Goal: Transaction & Acquisition: Purchase product/service

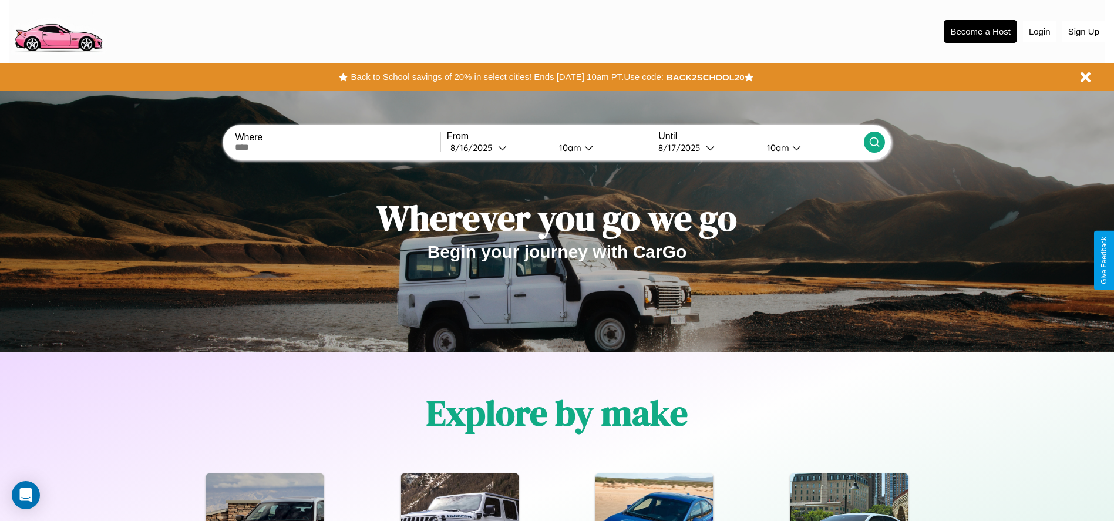
click at [338, 147] on input "text" at bounding box center [337, 147] width 205 height 9
type input "**********"
click at [498, 147] on div "8 / 16 / 2025" at bounding box center [475, 147] width 48 height 11
select select "*"
select select "****"
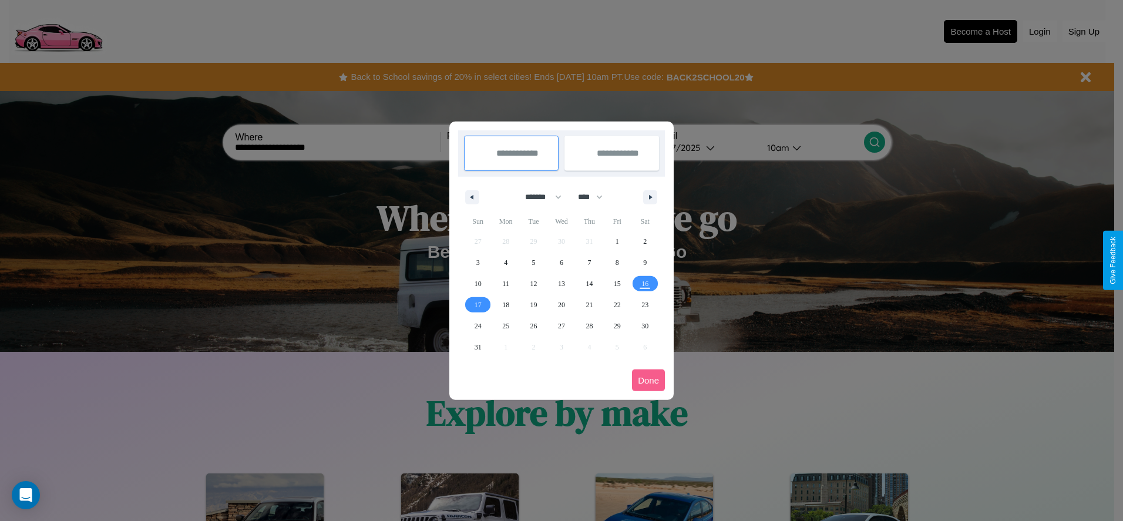
drag, startPoint x: 538, startPoint y: 197, endPoint x: 562, endPoint y: 236, distance: 45.3
click at [538, 197] on select "******* ******** ***** ***** *** **** **** ****** ********* ******* ******** **…" at bounding box center [541, 196] width 50 height 19
select select "**"
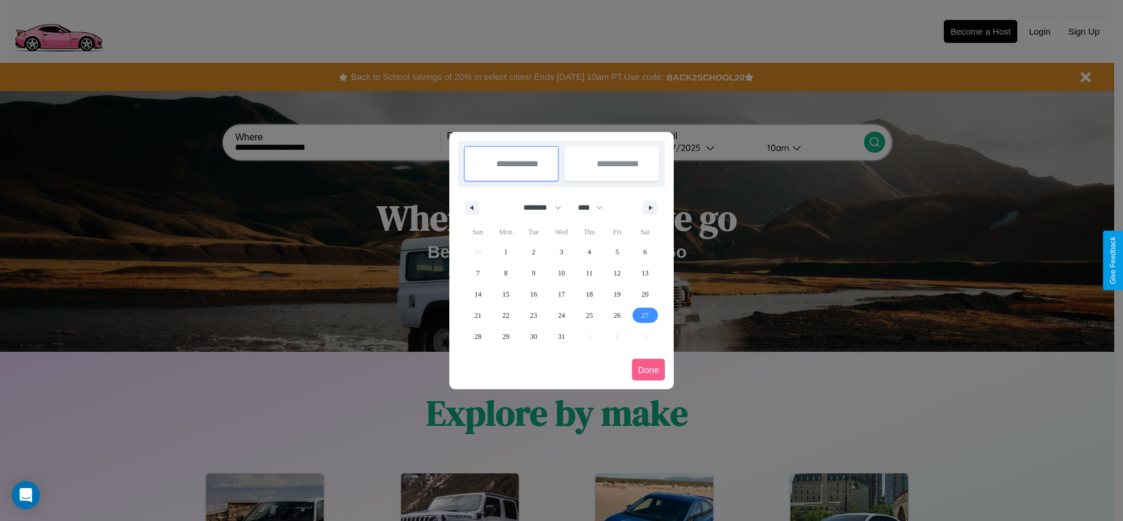
click at [645, 315] on span "27" at bounding box center [645, 315] width 7 height 21
type input "**********"
click at [506, 336] on span "29" at bounding box center [505, 336] width 7 height 21
type input "**********"
click at [649, 370] on button "Done" at bounding box center [648, 370] width 33 height 22
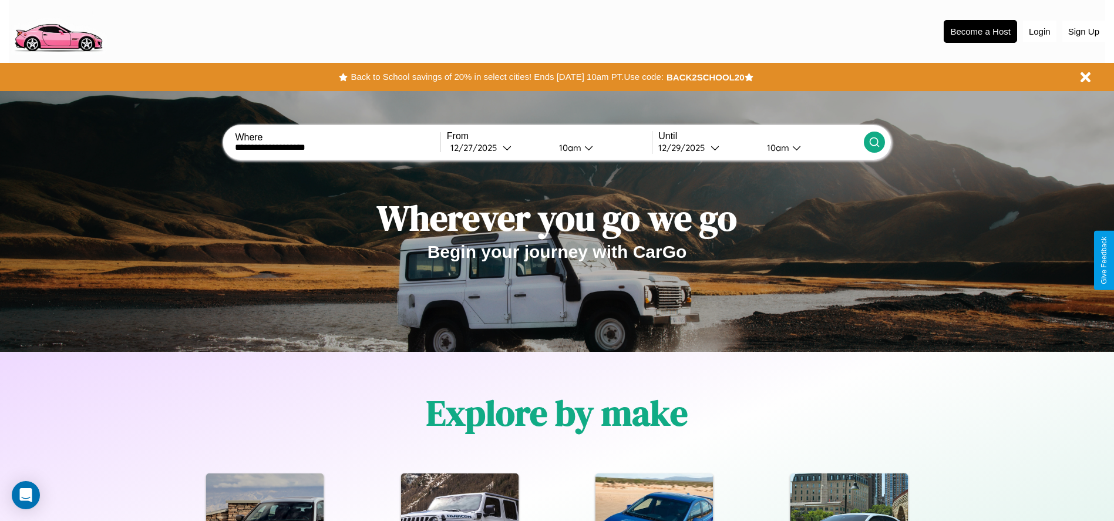
click at [874, 142] on icon at bounding box center [875, 142] width 12 height 12
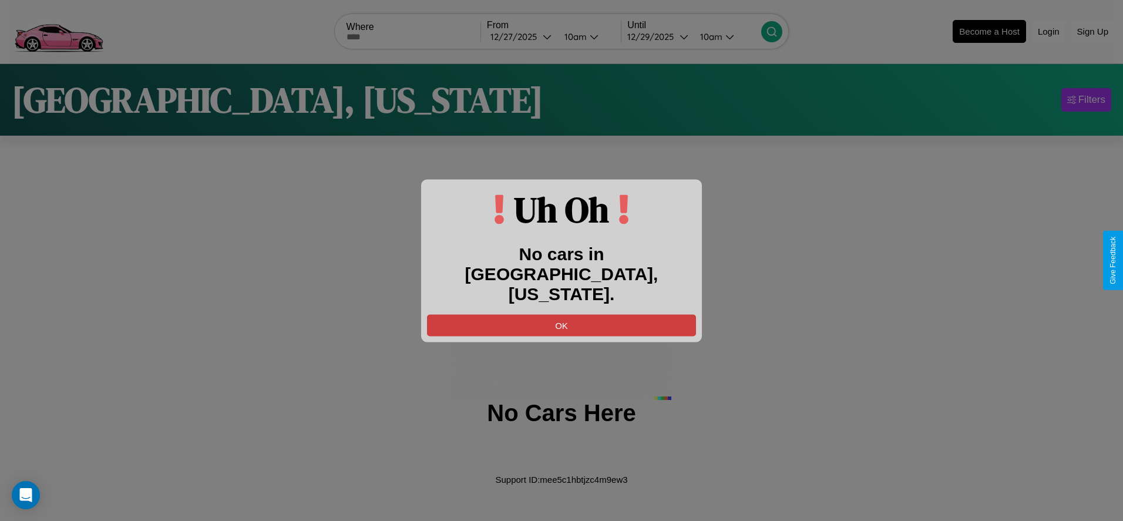
click at [562, 315] on button "OK" at bounding box center [561, 325] width 269 height 22
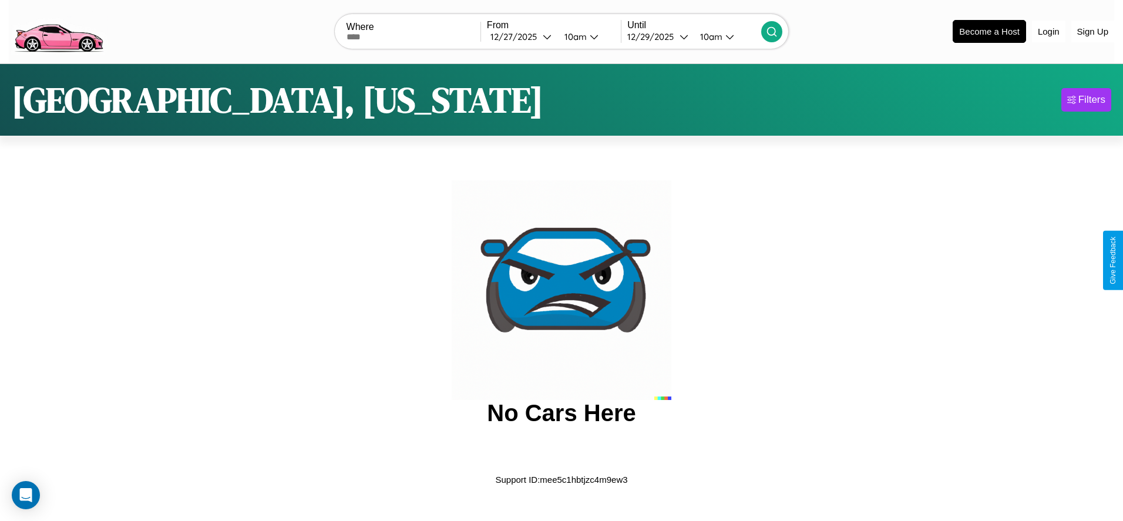
click at [58, 30] on img at bounding box center [58, 30] width 99 height 49
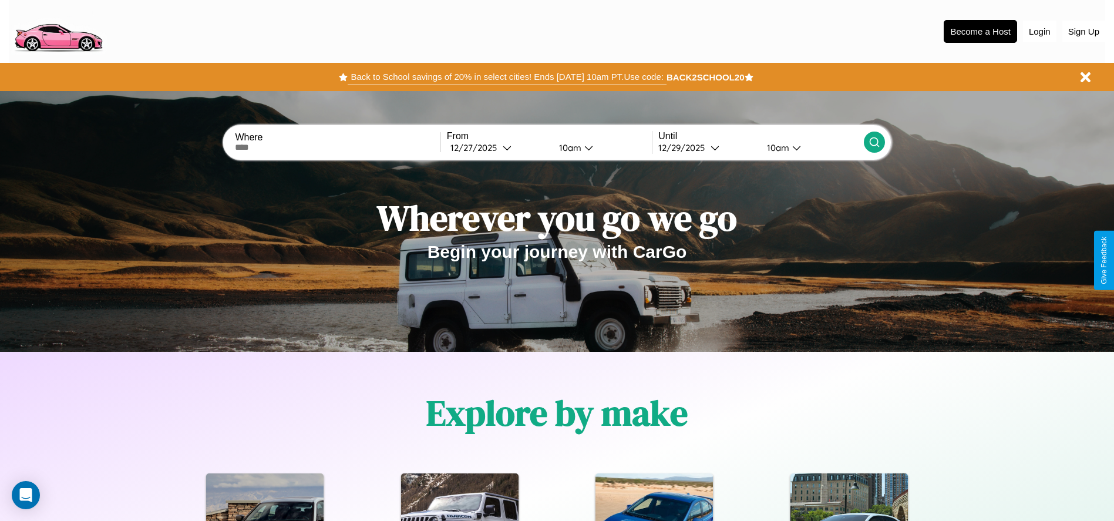
click at [507, 77] on button "Back to School savings of 20% in select cities! Ends 9/1 at 10am PT. Use code:" at bounding box center [507, 77] width 318 height 16
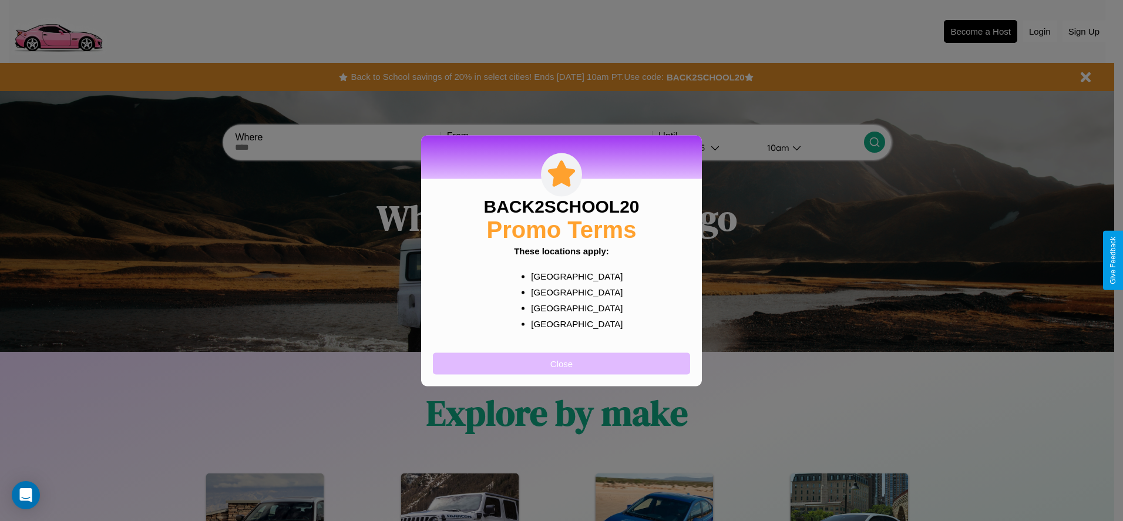
click at [562, 363] on button "Close" at bounding box center [561, 363] width 257 height 22
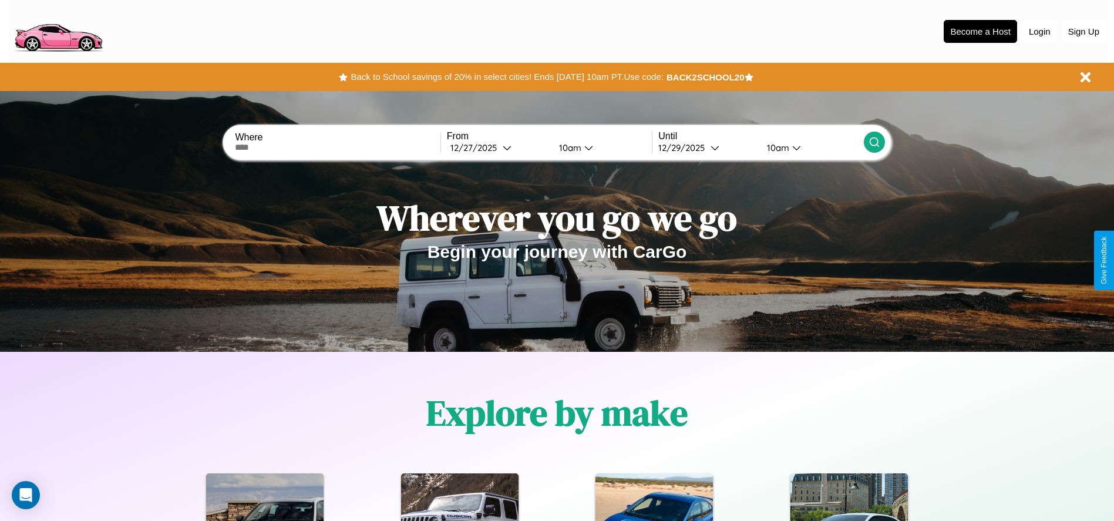
click at [338, 147] on input "text" at bounding box center [337, 147] width 205 height 9
type input "******"
click at [498, 147] on div "12 / 27 / 2025" at bounding box center [477, 147] width 52 height 11
select select "*"
select select "****"
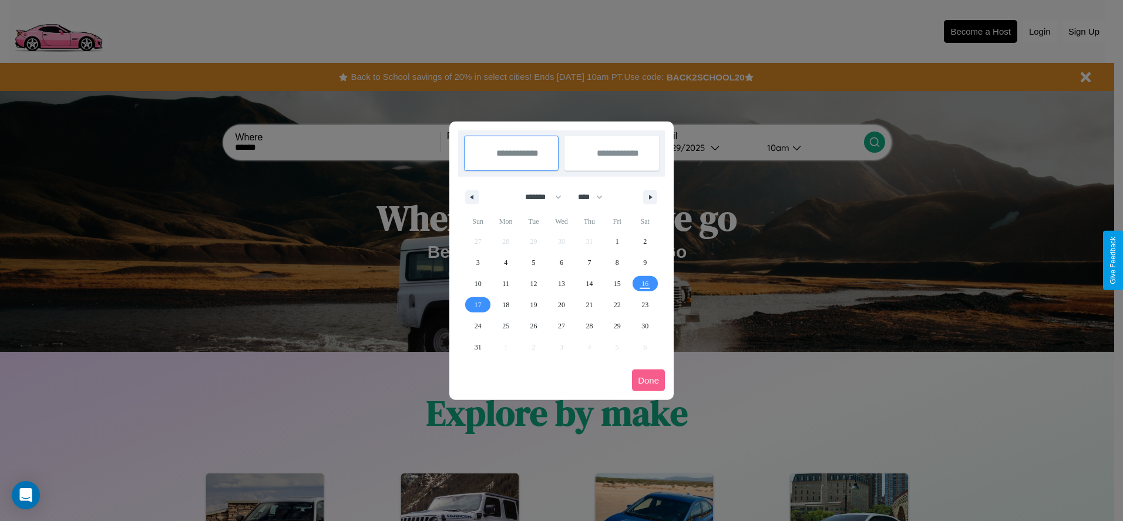
drag, startPoint x: 538, startPoint y: 197, endPoint x: 562, endPoint y: 236, distance: 45.3
click at [538, 197] on select "******* ******** ***** ***** *** **** **** ****** ********* ******* ******** **…" at bounding box center [541, 196] width 50 height 19
select select "*"
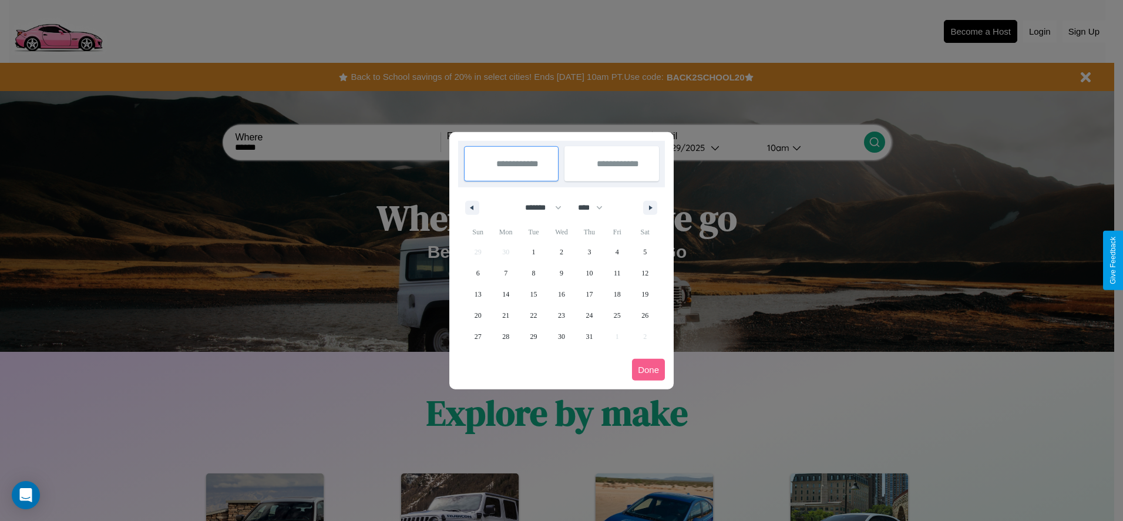
click at [596, 207] on select "**** **** **** **** **** **** **** **** **** **** **** **** **** **** **** ****…" at bounding box center [589, 207] width 35 height 19
select select "****"
click at [645, 273] on span "11" at bounding box center [645, 273] width 7 height 21
type input "**********"
click at [533, 294] on span "14" at bounding box center [533, 294] width 7 height 21
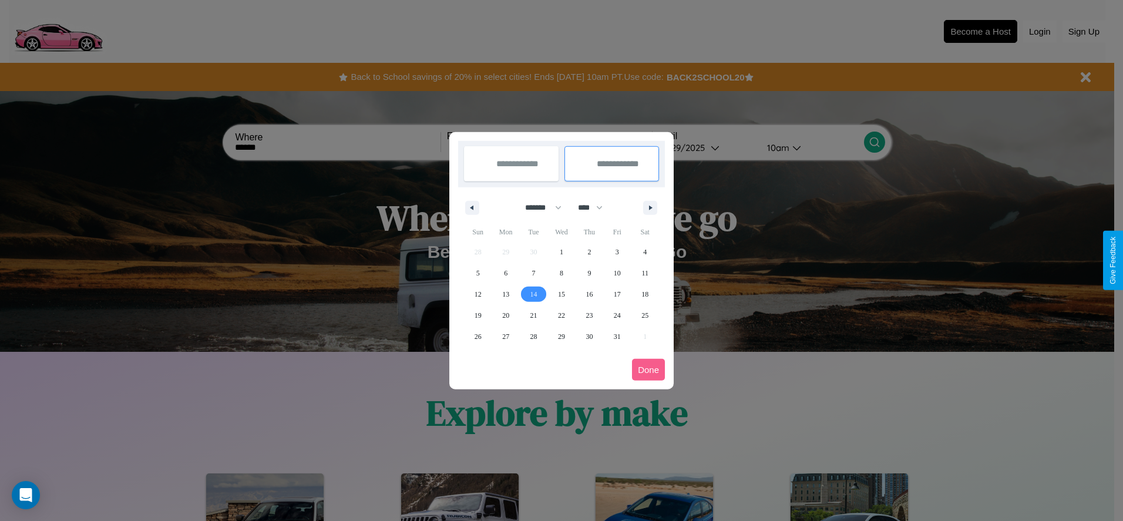
type input "**********"
click at [649, 370] on button "Done" at bounding box center [648, 370] width 33 height 22
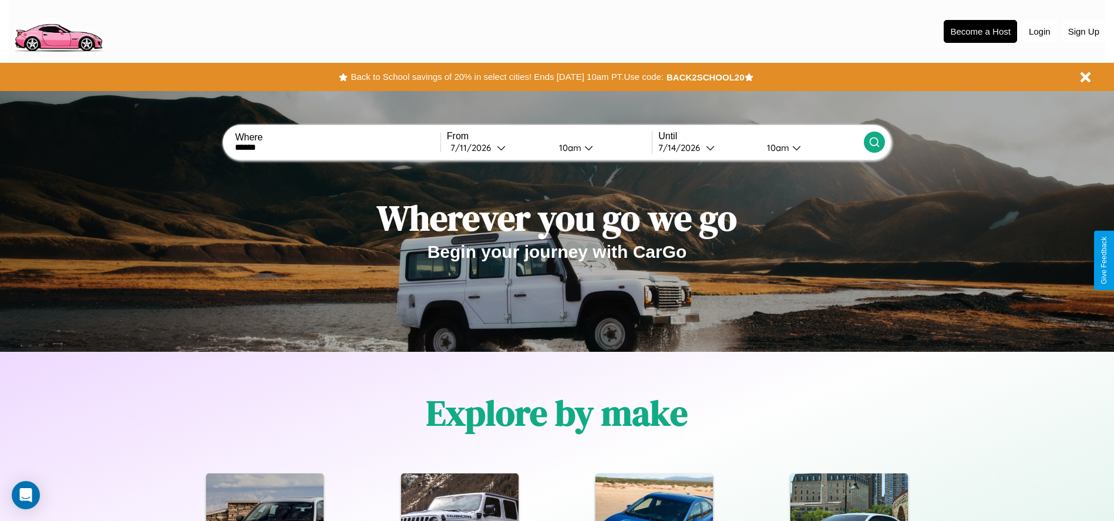
click at [568, 147] on div "10am" at bounding box center [568, 147] width 31 height 11
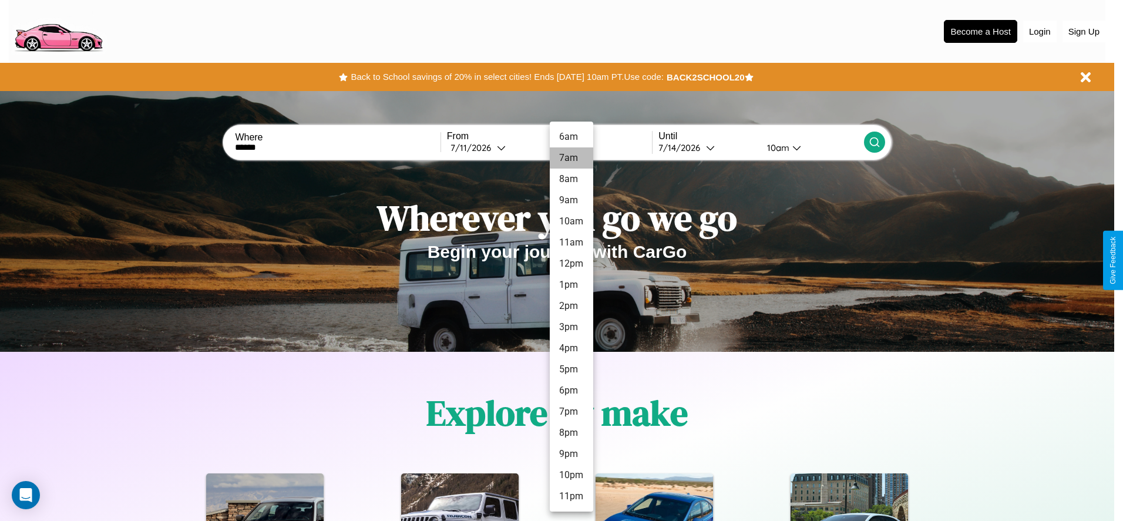
click at [571, 158] on li "7am" at bounding box center [571, 157] width 43 height 21
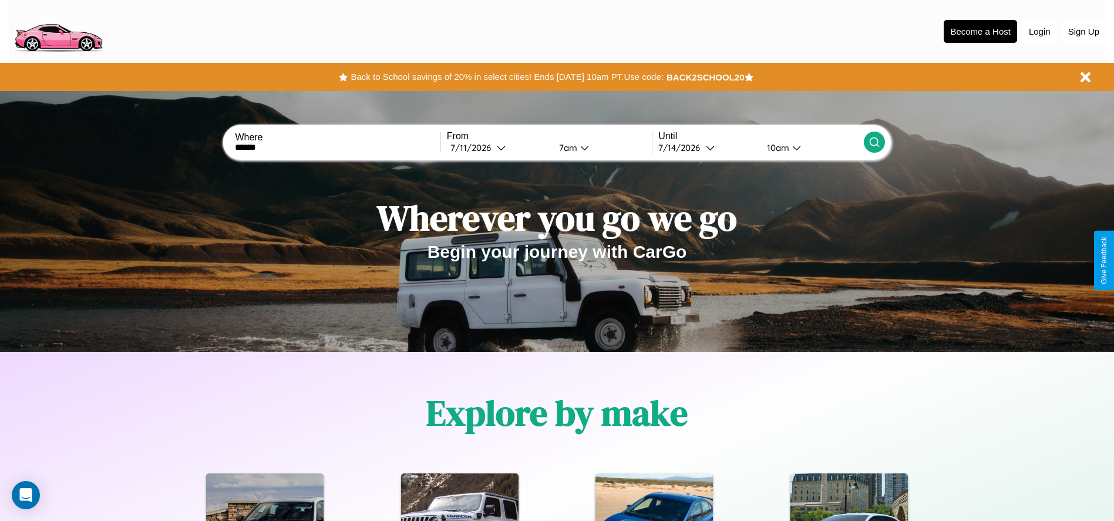
click at [874, 142] on icon at bounding box center [875, 142] width 12 height 12
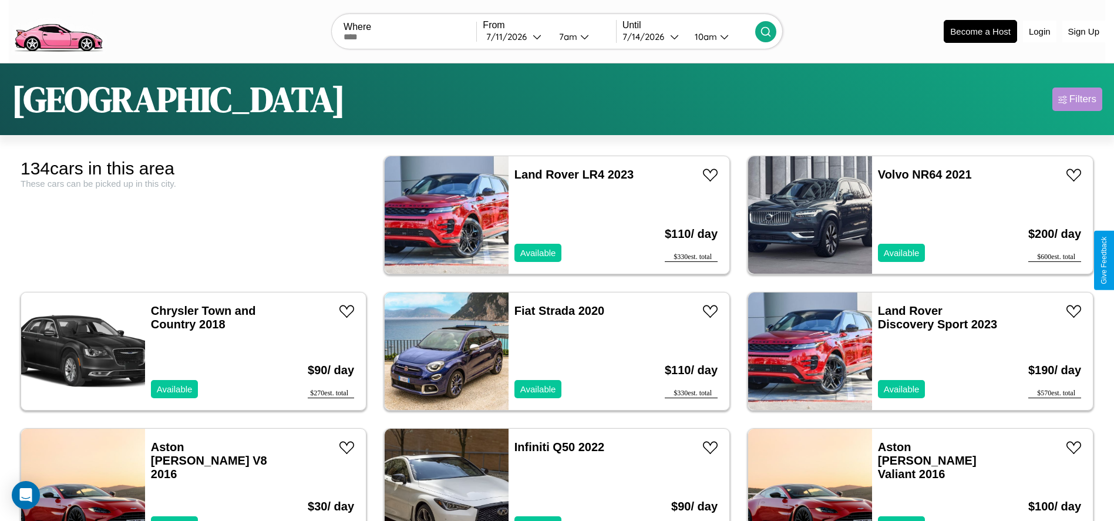
click at [1077, 99] on div "Filters" at bounding box center [1083, 99] width 27 height 12
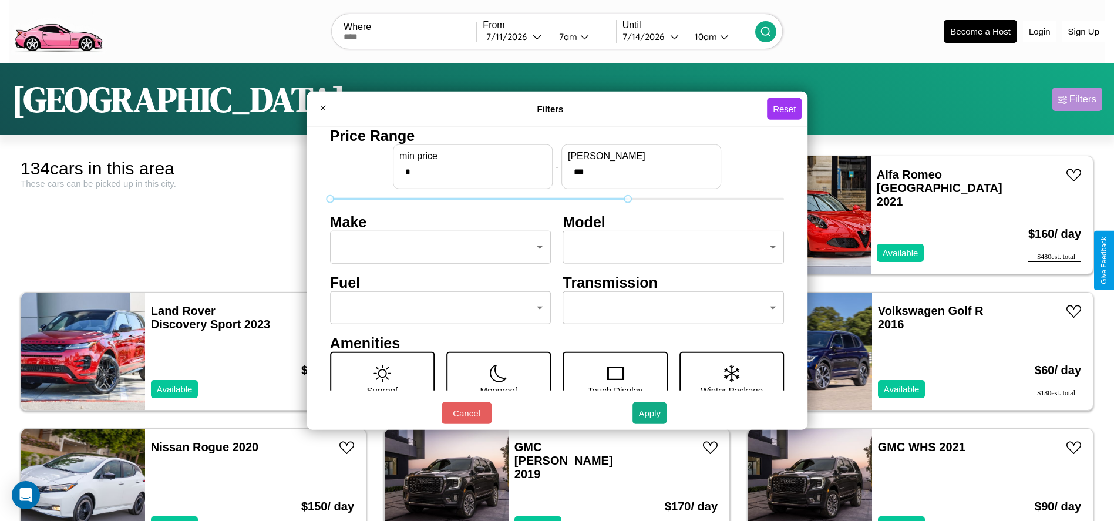
type input "***"
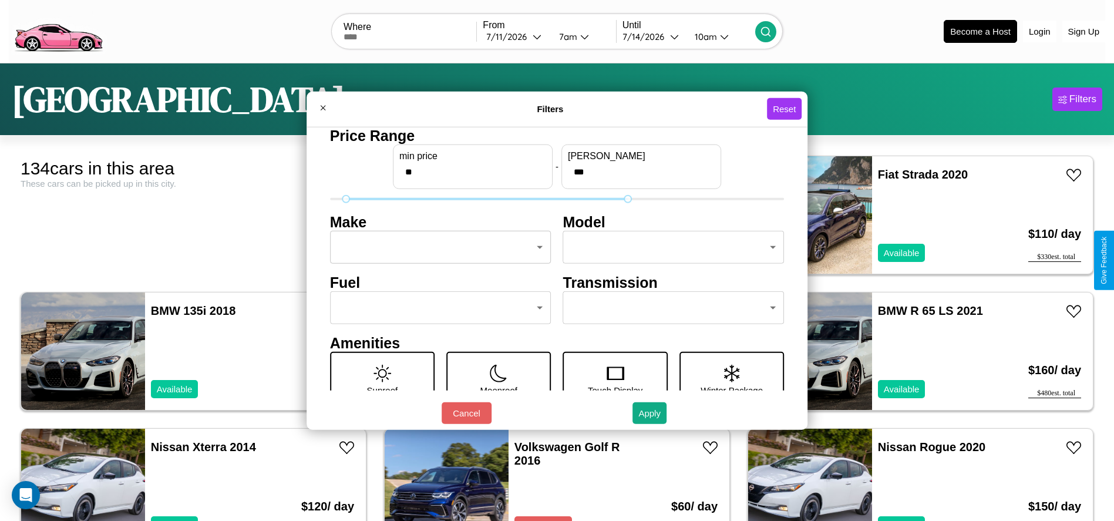
type input "**"
click at [437, 247] on body "CarGo Where From 7 / 11 / 2026 7am Until 7 / 14 / 2026 10am Become a Host Login…" at bounding box center [557, 297] width 1114 height 594
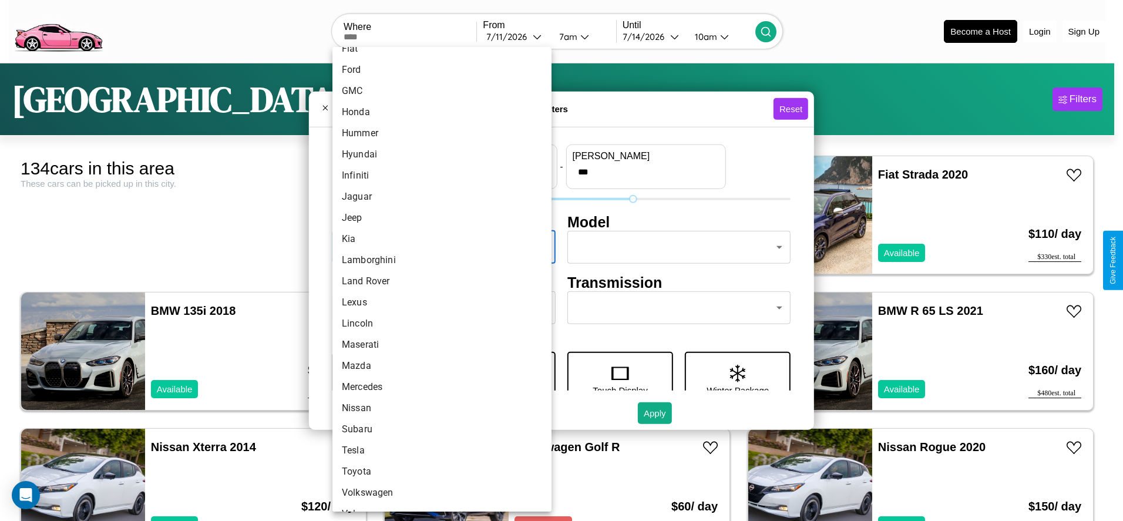
scroll to position [306, 0]
click at [438, 454] on li "Toyota" at bounding box center [442, 454] width 219 height 21
type input "******"
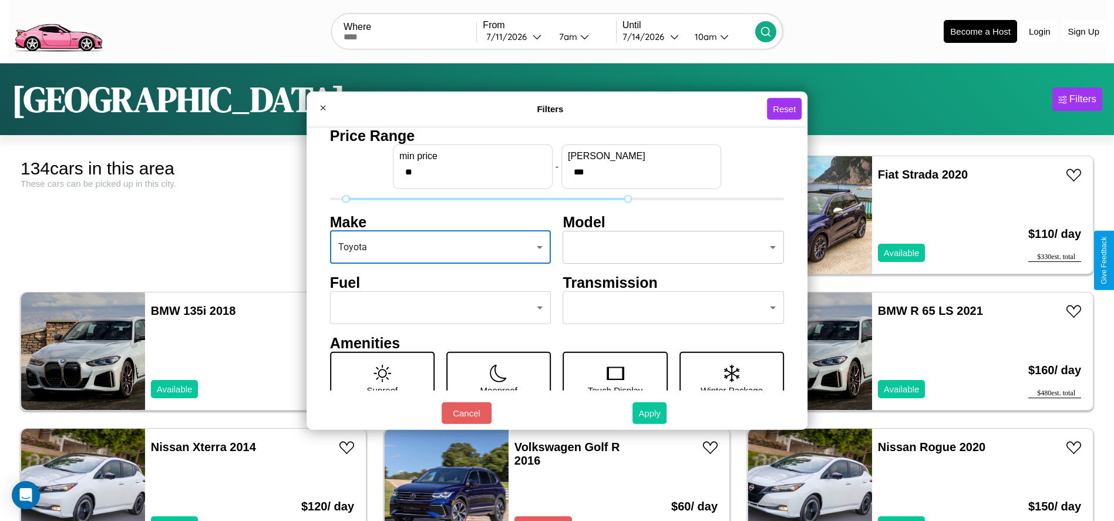
click at [650, 413] on button "Apply" at bounding box center [650, 413] width 34 height 22
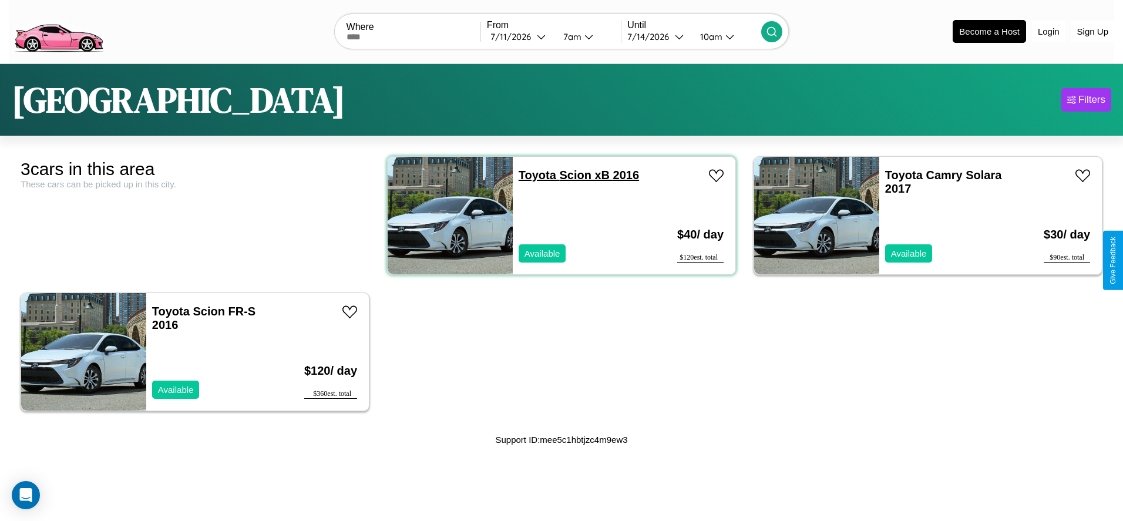
click at [533, 174] on link "Toyota Scion xB 2016" at bounding box center [579, 175] width 120 height 13
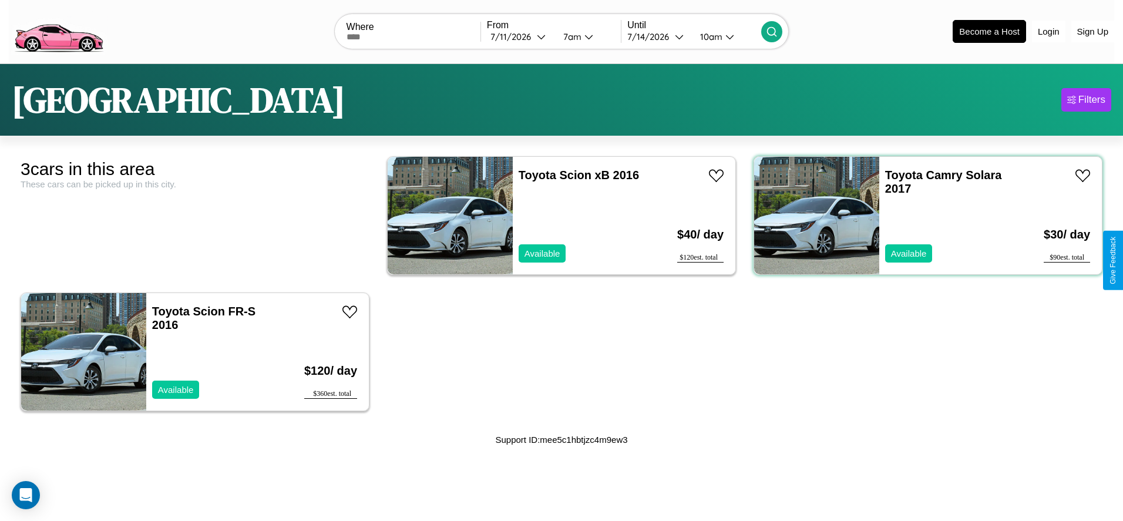
click at [921, 215] on div "Toyota Camry Solara 2017 Available" at bounding box center [947, 215] width 137 height 117
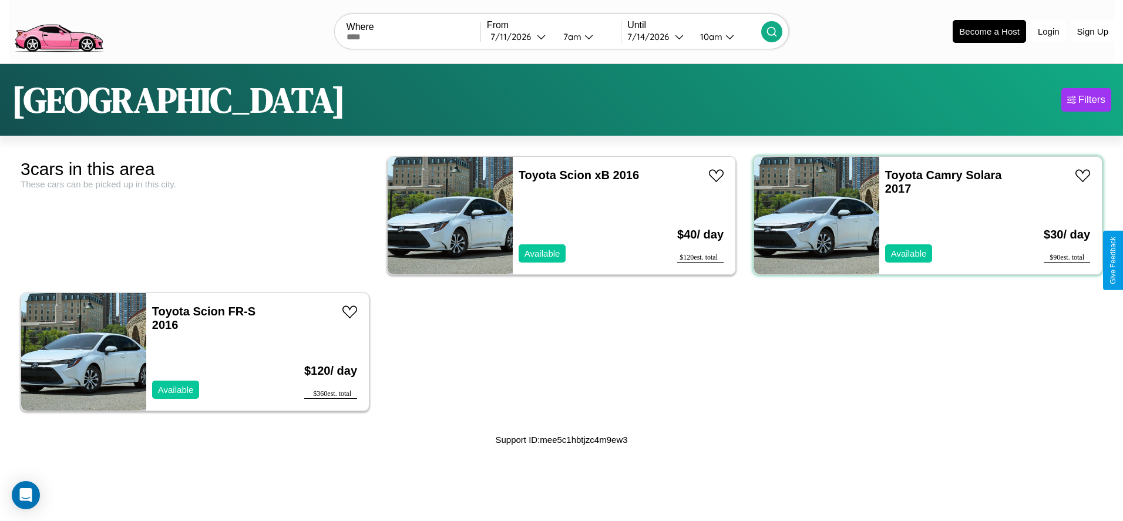
click at [921, 215] on div "Toyota Camry Solara 2017 Available" at bounding box center [947, 215] width 137 height 117
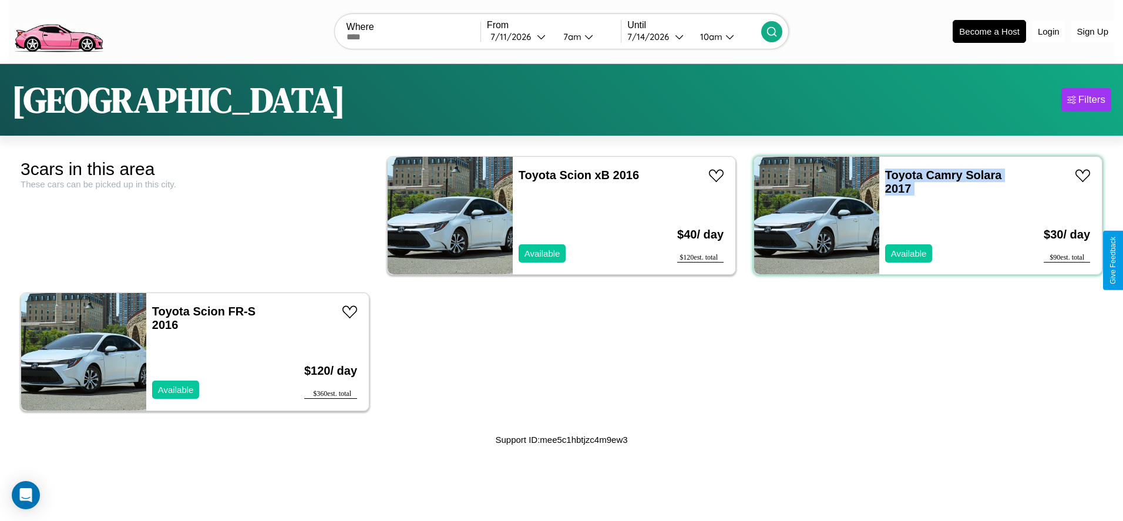
click at [921, 215] on div "Toyota Camry Solara 2017 Available" at bounding box center [947, 215] width 137 height 117
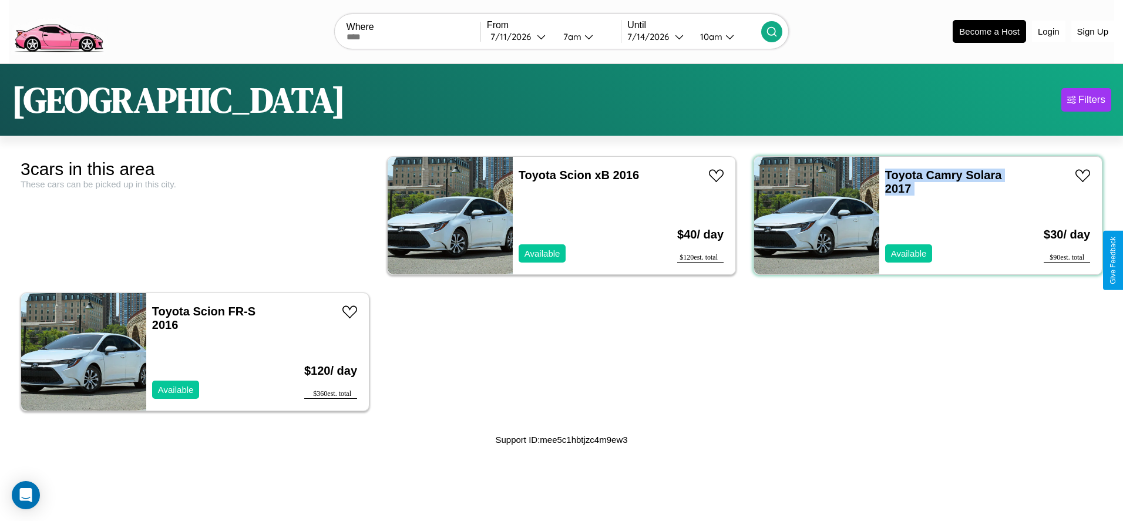
click at [921, 215] on div "Toyota Camry Solara 2017 Available" at bounding box center [947, 215] width 137 height 117
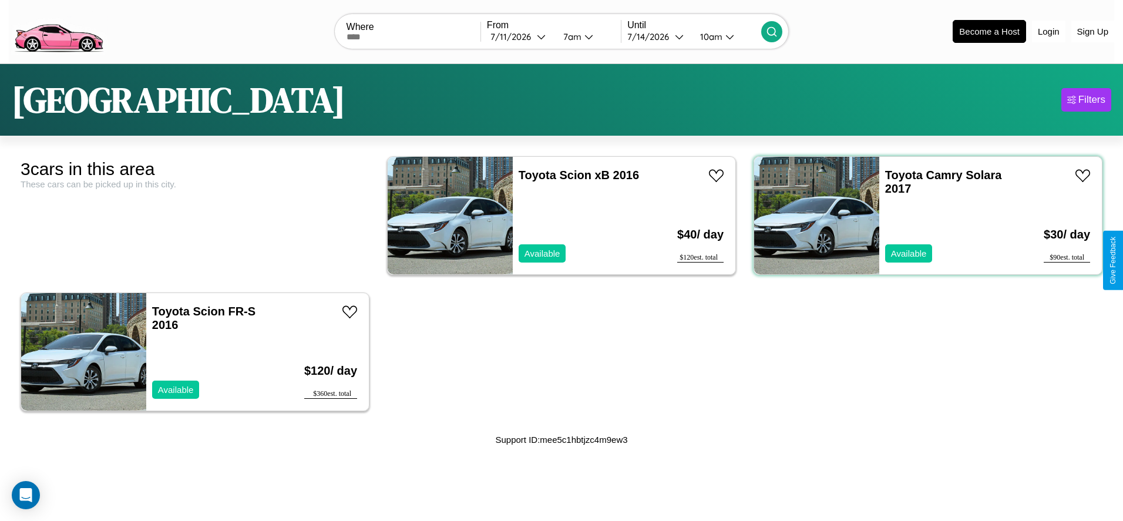
click at [921, 215] on div "Toyota Camry Solara 2017 Available" at bounding box center [947, 215] width 137 height 117
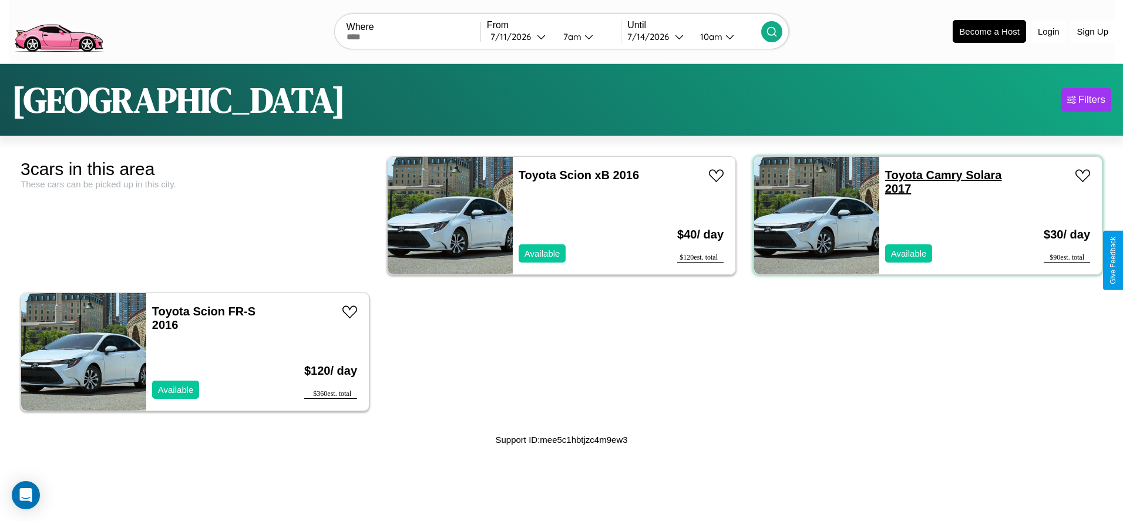
click at [896, 174] on link "Toyota Camry Solara 2017" at bounding box center [943, 182] width 117 height 26
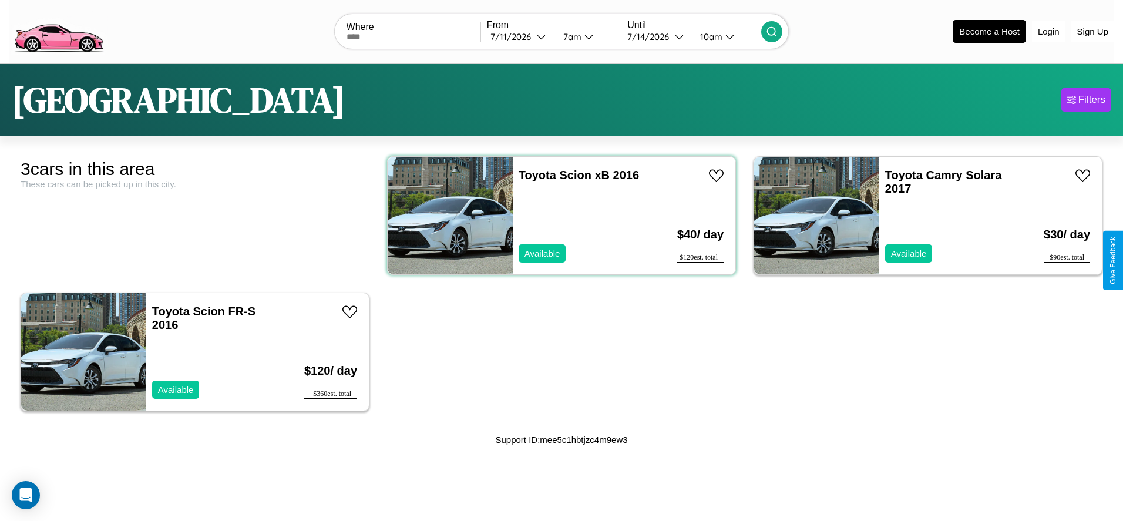
click at [557, 215] on div "Toyota Scion xB 2016 Available" at bounding box center [581, 215] width 137 height 117
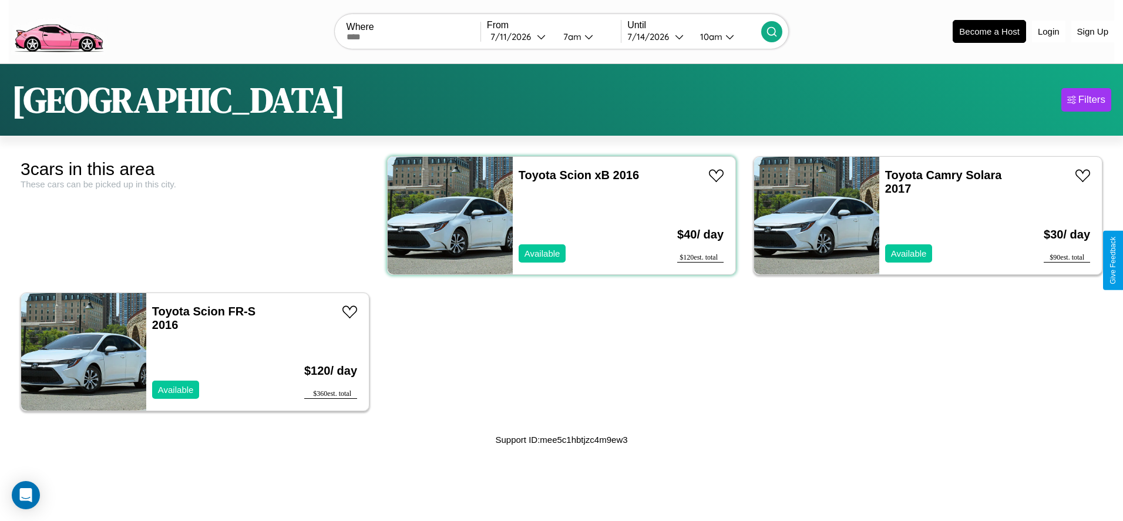
click at [557, 215] on div "Toyota Scion xB 2016 Available" at bounding box center [581, 215] width 137 height 117
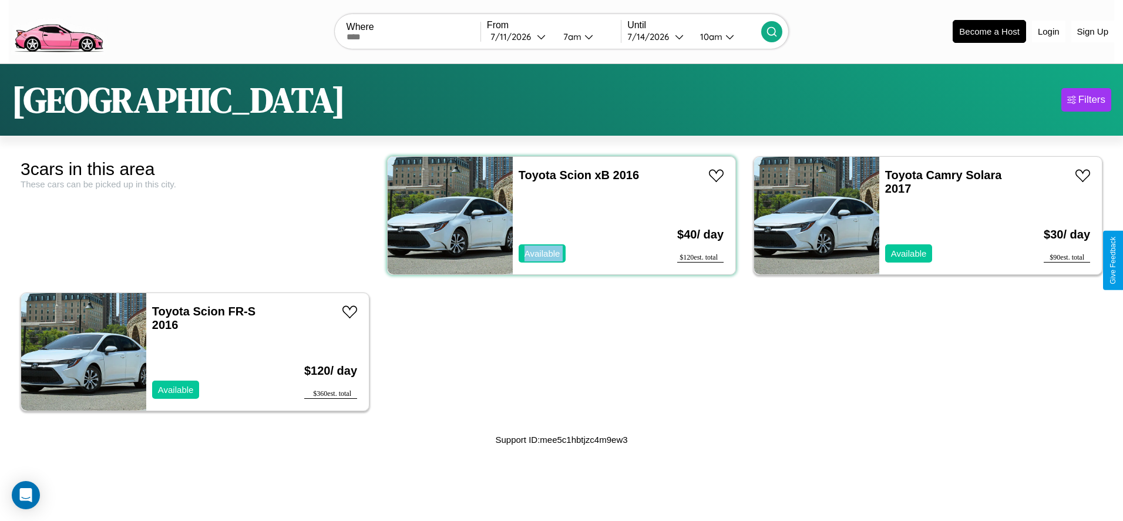
click at [557, 215] on div "Toyota Scion xB 2016 Available" at bounding box center [581, 215] width 137 height 117
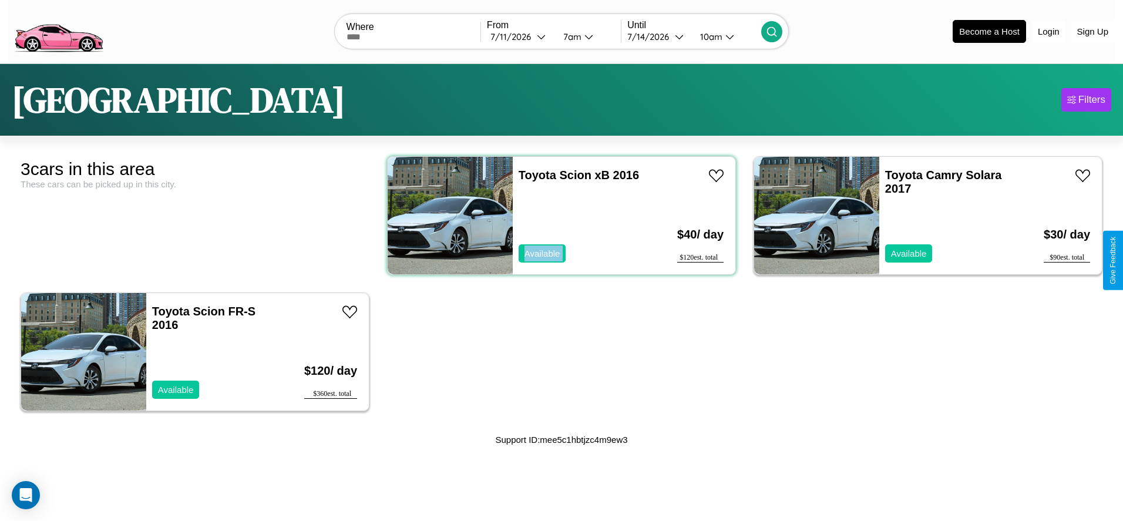
click at [557, 215] on div "Toyota Scion xB 2016 Available" at bounding box center [581, 215] width 137 height 117
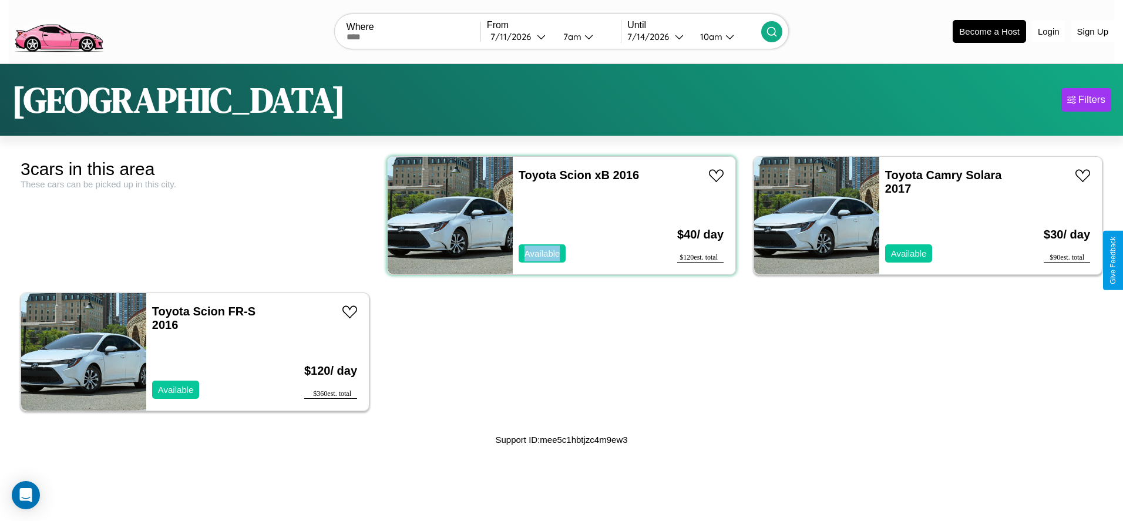
click at [557, 215] on div "Toyota Scion xB 2016 Available" at bounding box center [581, 215] width 137 height 117
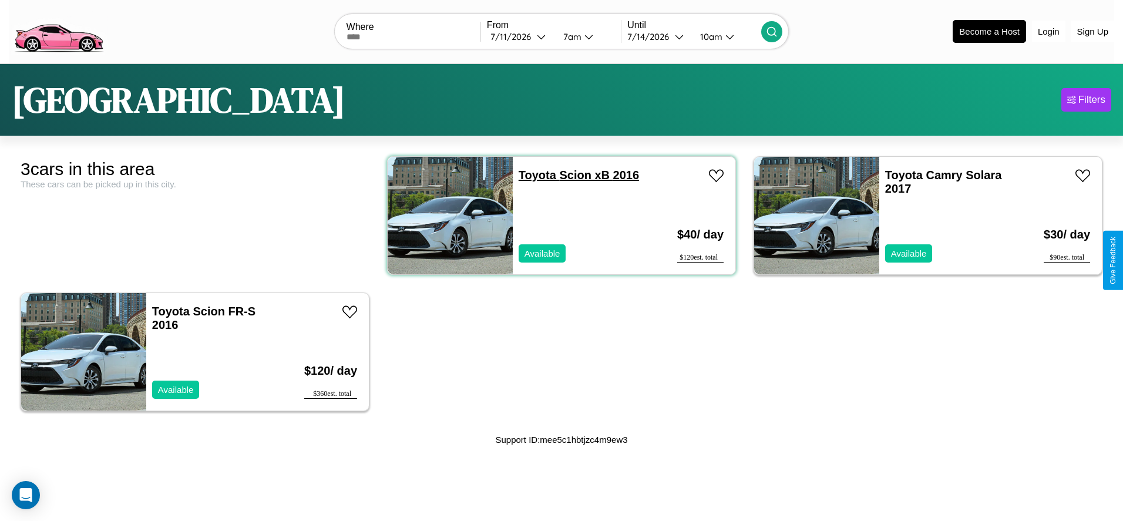
click at [533, 174] on link "Toyota Scion xB 2016" at bounding box center [579, 175] width 120 height 13
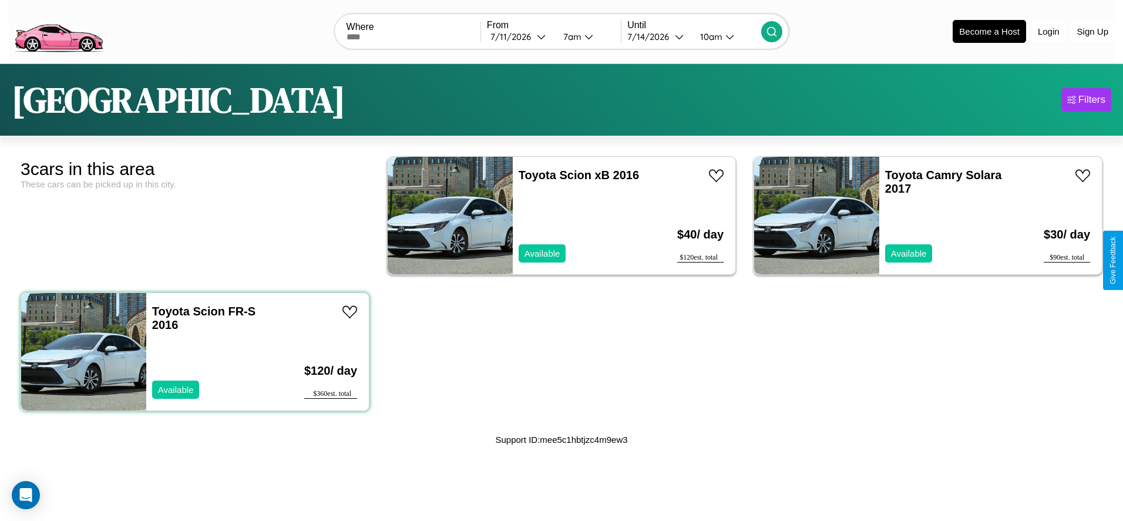
click at [193, 351] on div "Toyota Scion FR-S 2016 Available" at bounding box center [214, 351] width 137 height 117
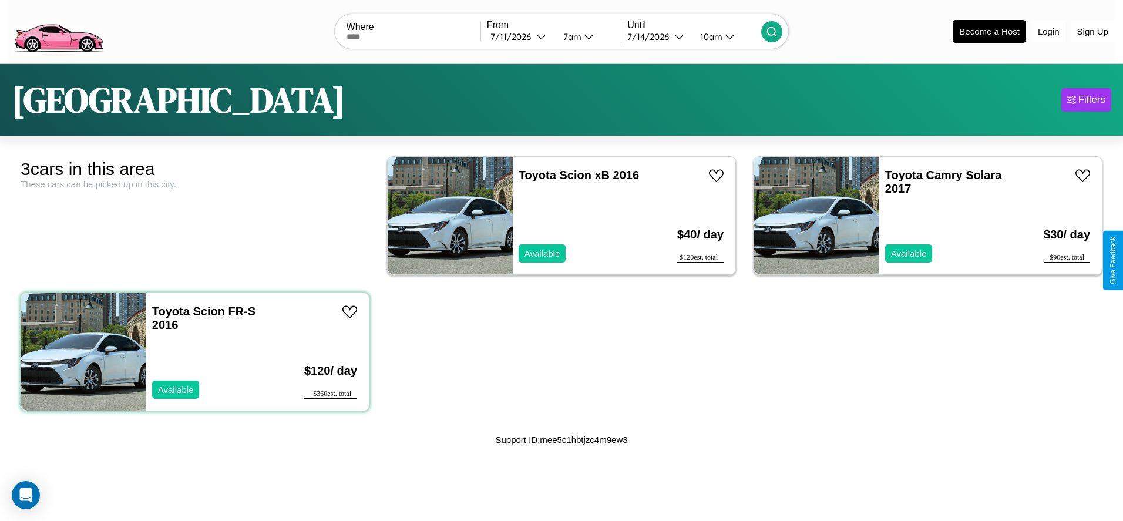
click at [193, 351] on div "Toyota Scion FR-S 2016 Available" at bounding box center [214, 351] width 137 height 117
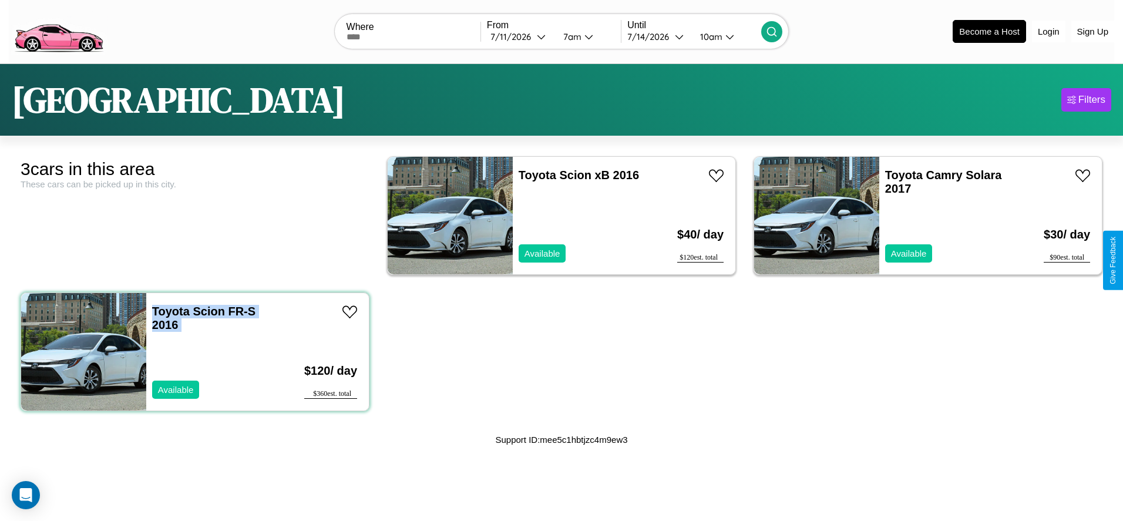
click at [193, 351] on div "Toyota Scion FR-S 2016 Available" at bounding box center [214, 351] width 137 height 117
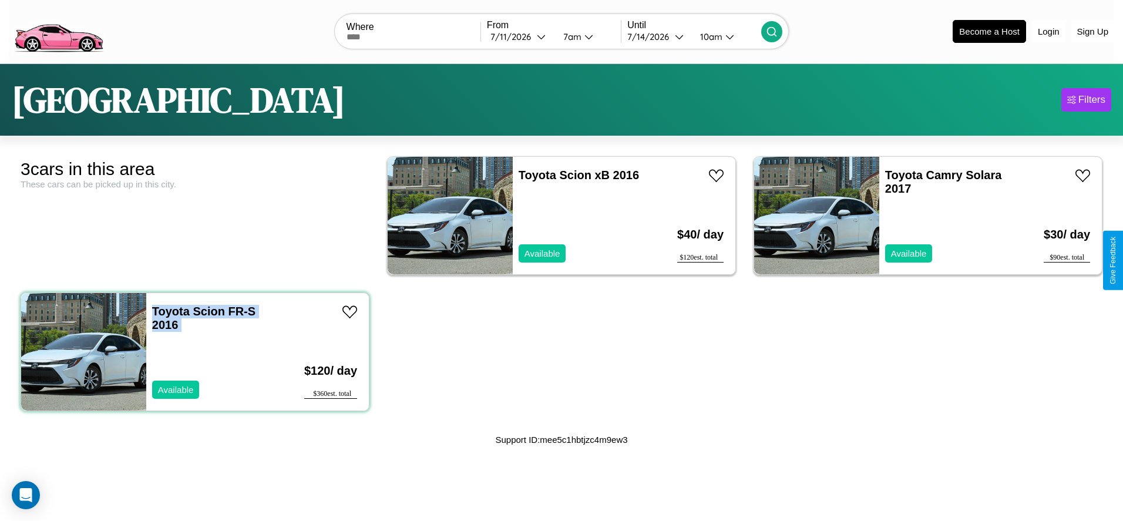
click at [193, 351] on div "Toyota Scion FR-S 2016 Available" at bounding box center [214, 351] width 137 height 117
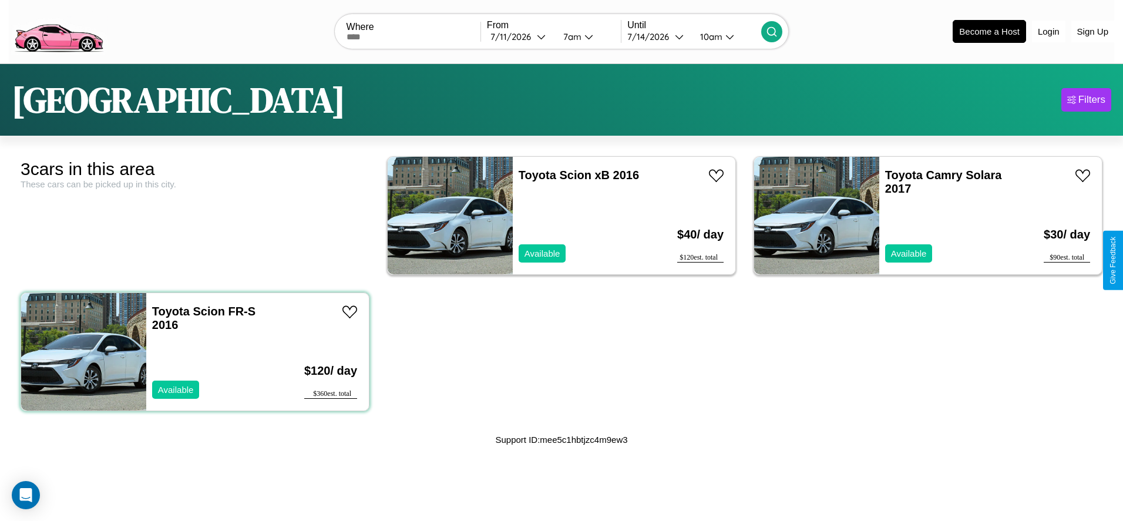
click at [193, 351] on div "Toyota Scion FR-S 2016 Available" at bounding box center [214, 351] width 137 height 117
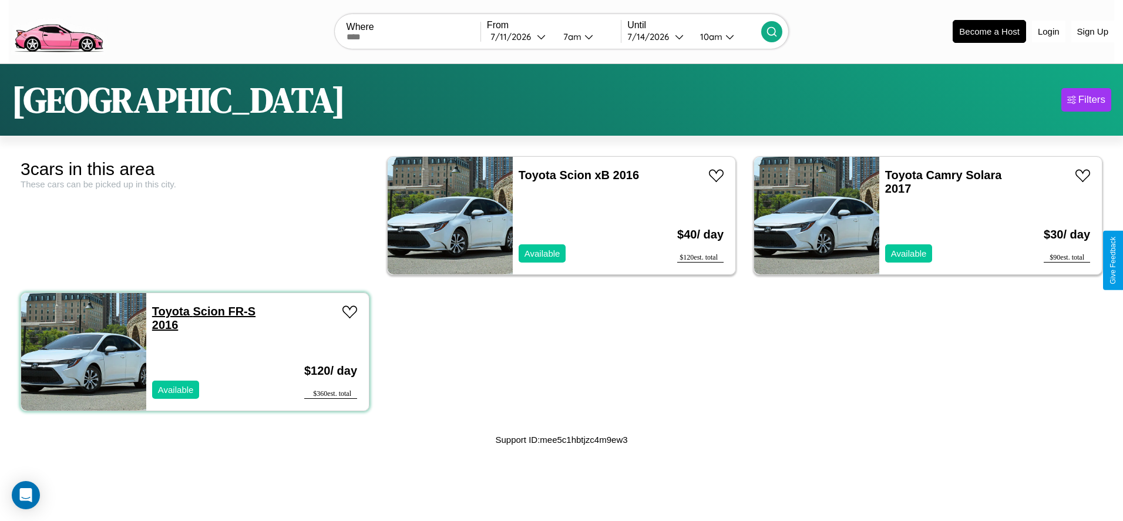
click at [169, 311] on link "Toyota Scion FR-S 2016" at bounding box center [203, 318] width 103 height 26
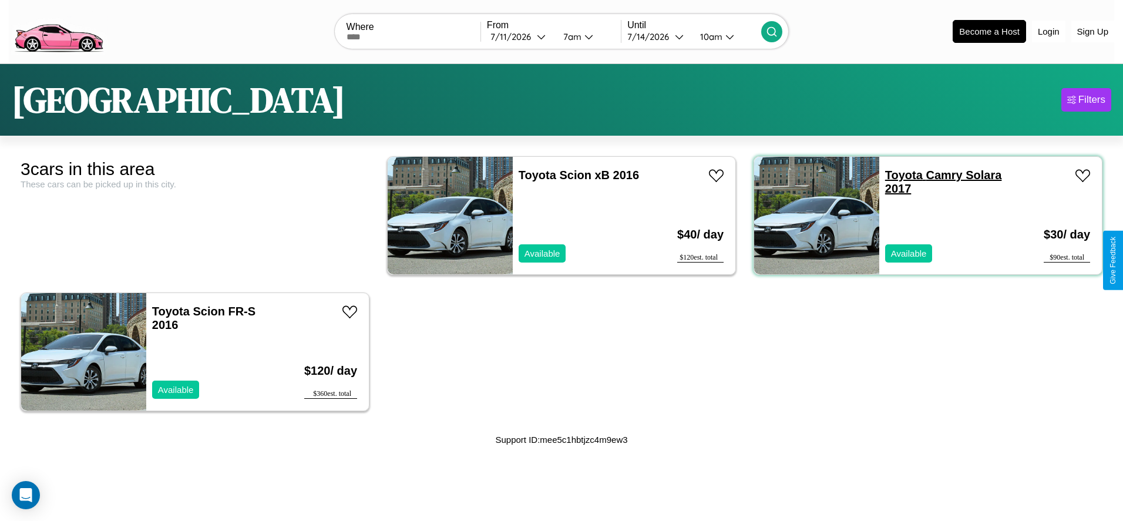
click at [896, 174] on link "Toyota Camry Solara 2017" at bounding box center [943, 182] width 117 height 26
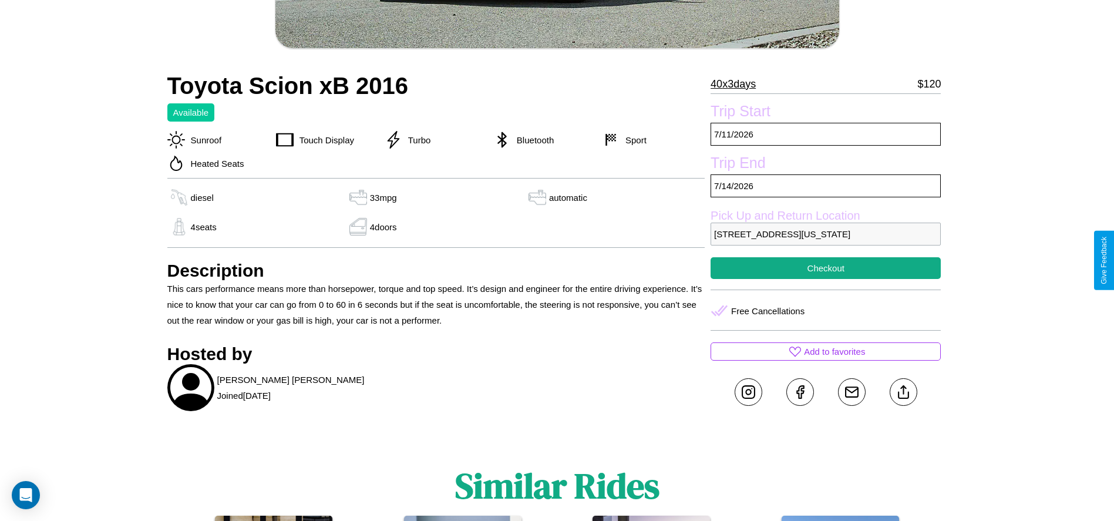
scroll to position [439, 0]
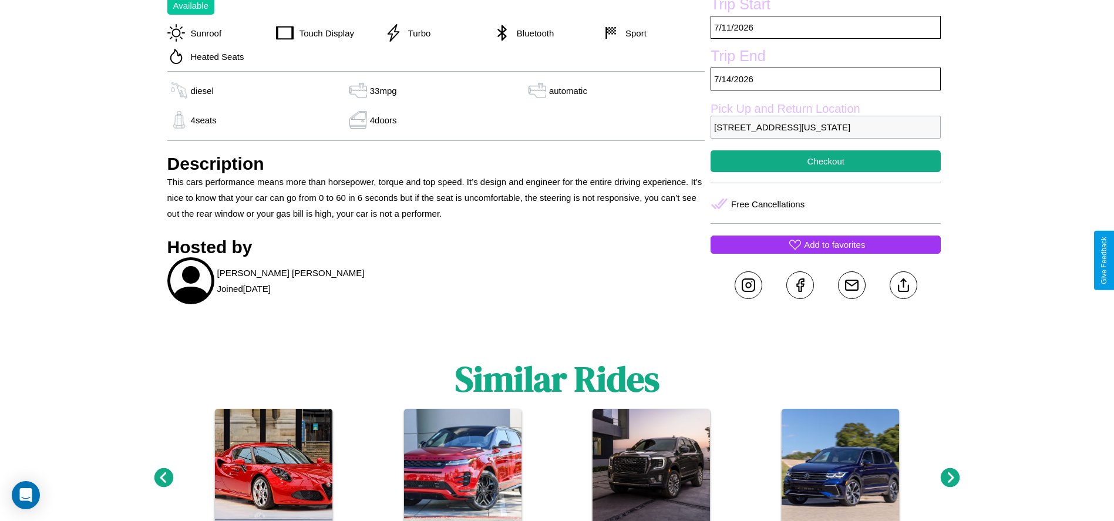
click at [826, 253] on p "Add to favorites" at bounding box center [834, 245] width 61 height 16
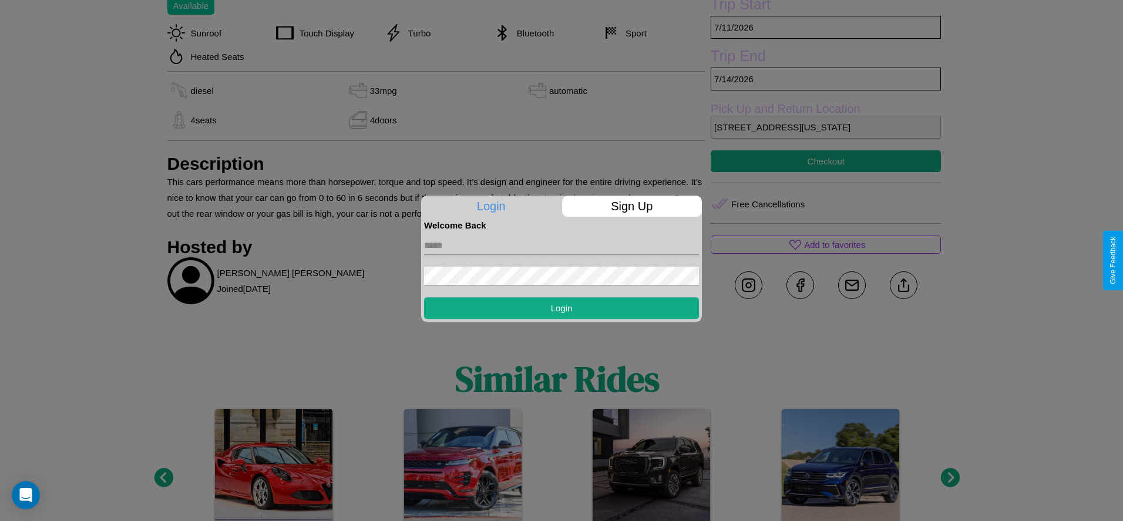
click at [632, 206] on p "Sign Up" at bounding box center [632, 206] width 140 height 21
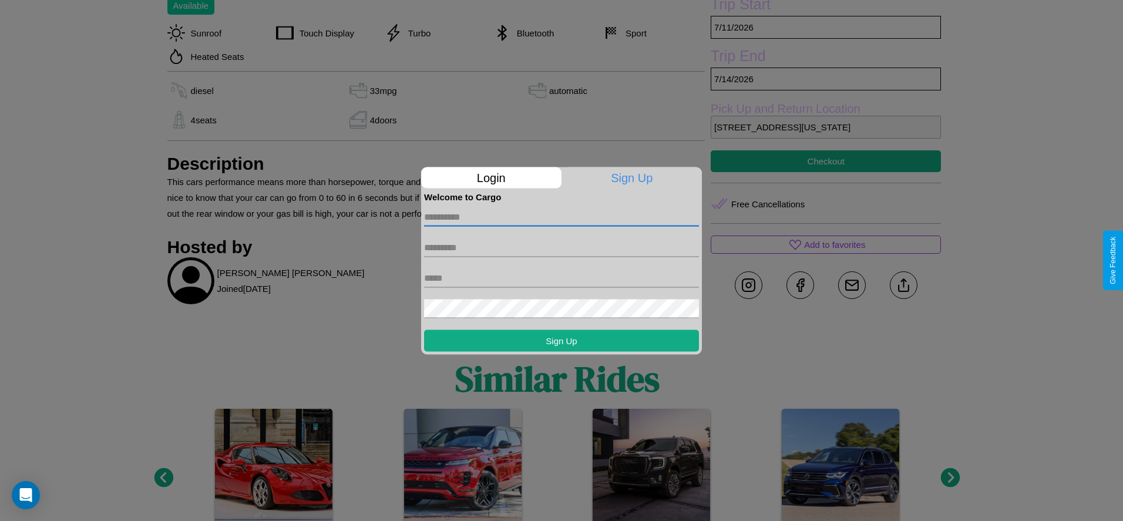
click at [562, 217] on input "text" at bounding box center [561, 216] width 275 height 19
type input "**********"
click at [562, 247] on input "text" at bounding box center [561, 247] width 275 height 19
type input "********"
click at [562, 278] on input "text" at bounding box center [561, 277] width 275 height 19
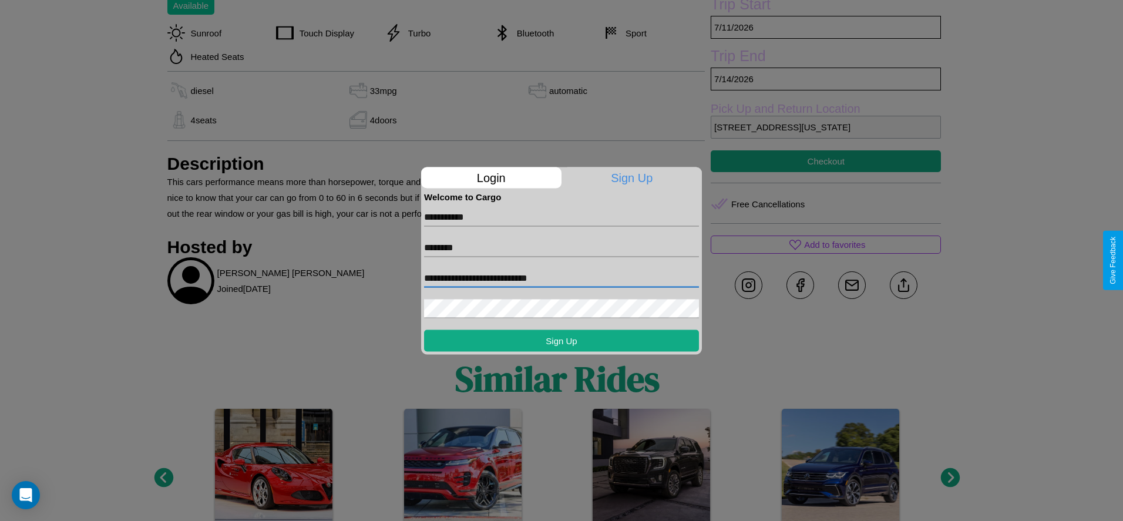
type input "**********"
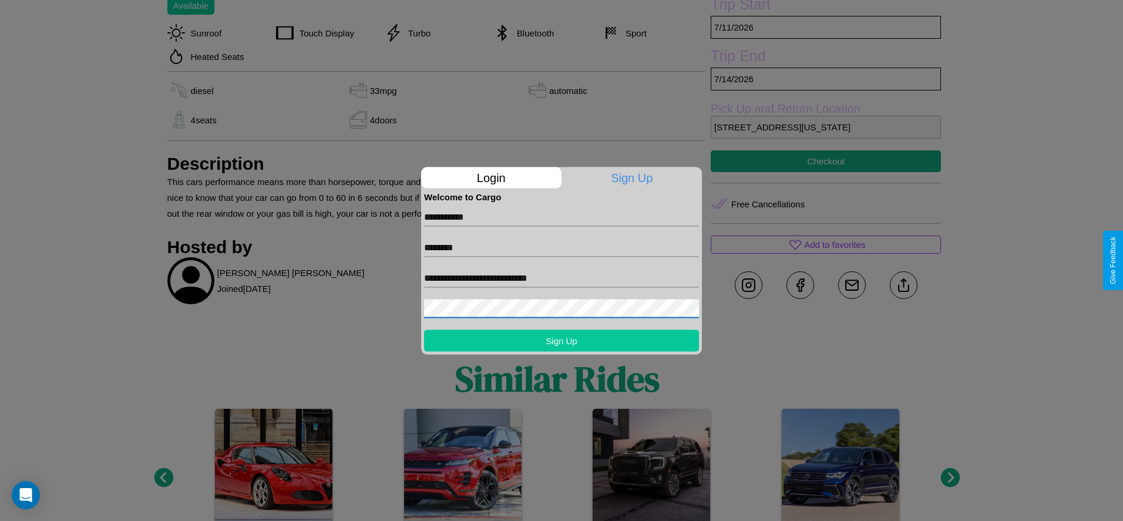
click at [562, 340] on button "Sign Up" at bounding box center [561, 341] width 275 height 22
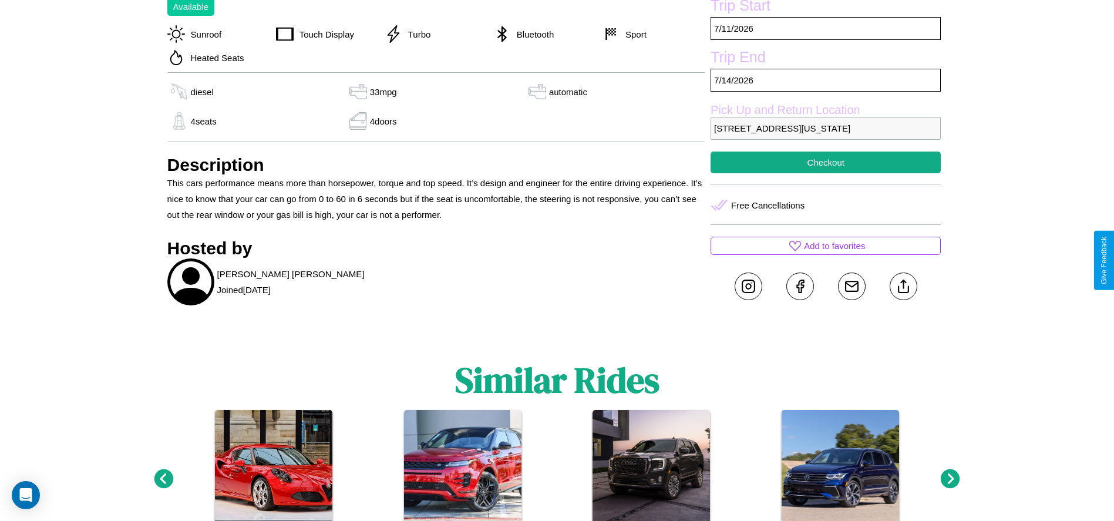
scroll to position [355, 0]
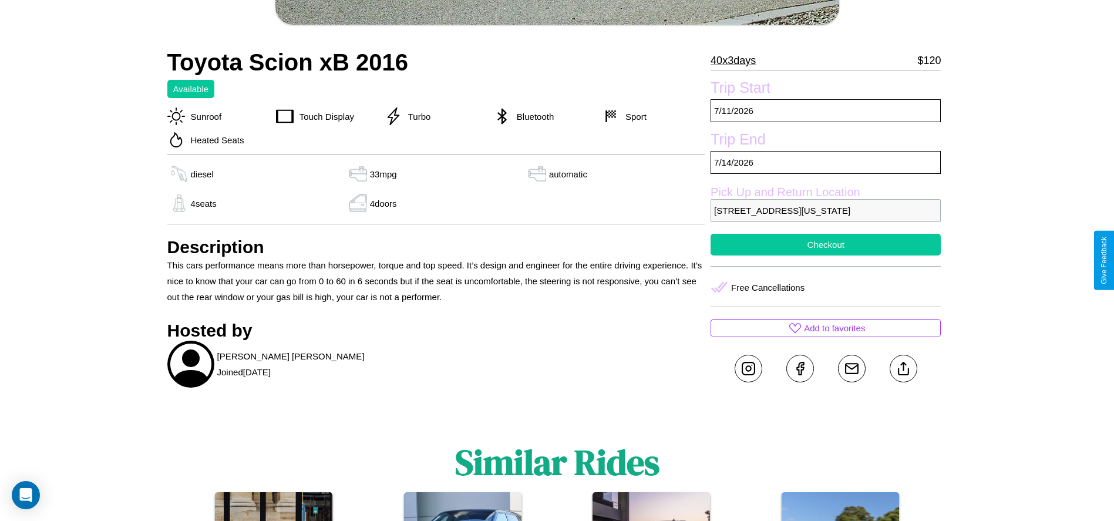
click at [826, 256] on button "Checkout" at bounding box center [826, 245] width 230 height 22
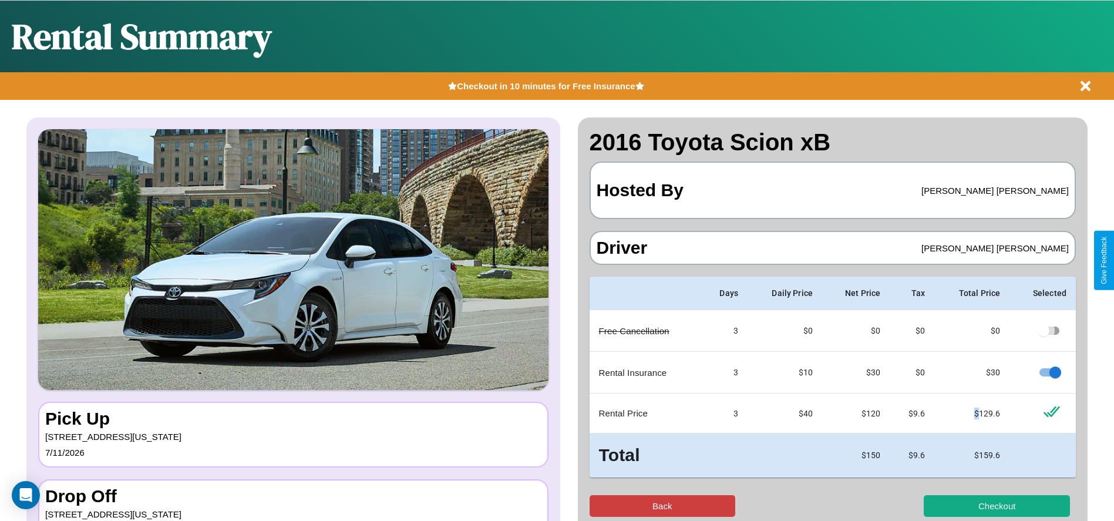
click at [662, 506] on button "Back" at bounding box center [663, 506] width 146 height 22
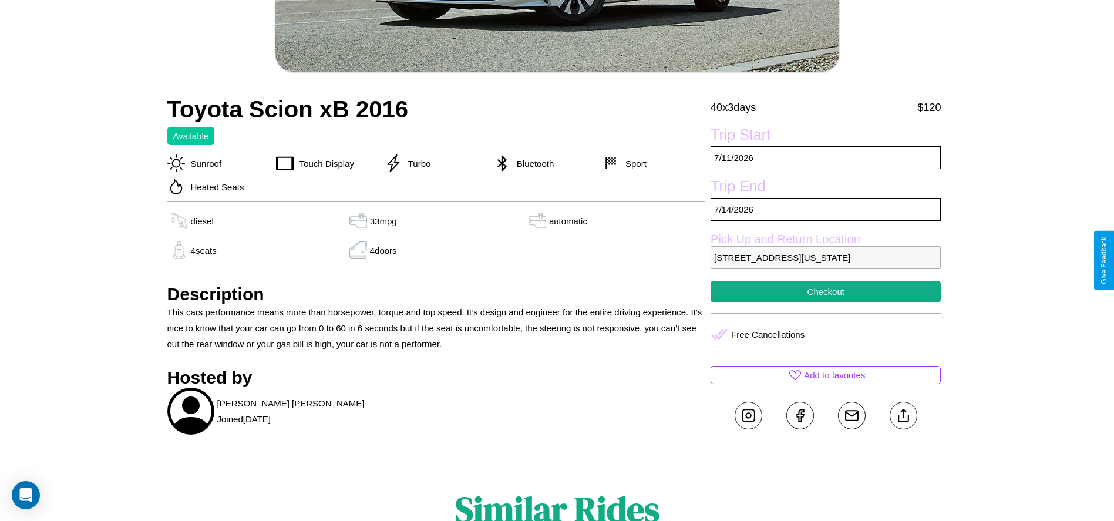
scroll to position [439, 0]
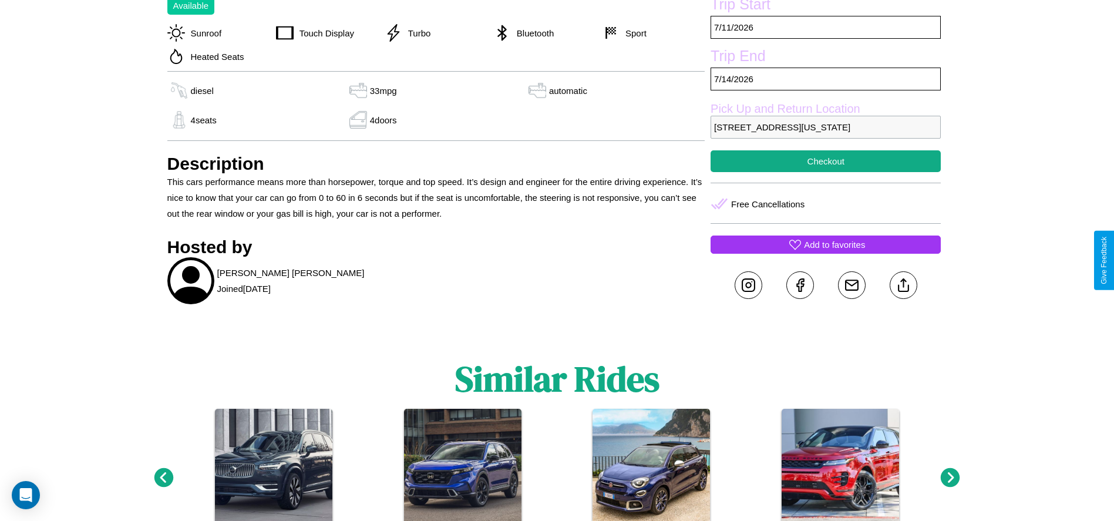
click at [826, 253] on p "Add to favorites" at bounding box center [834, 245] width 61 height 16
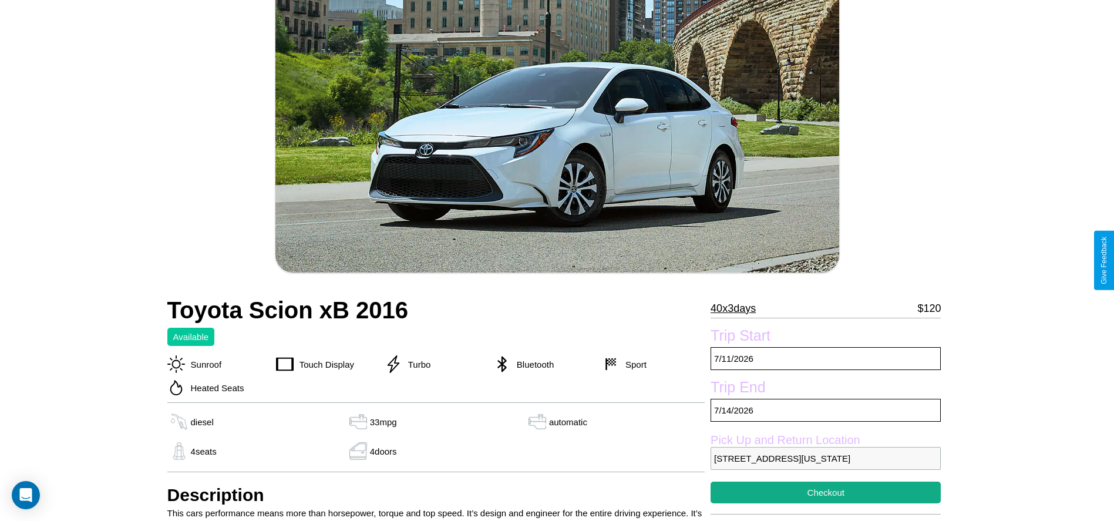
scroll to position [156, 0]
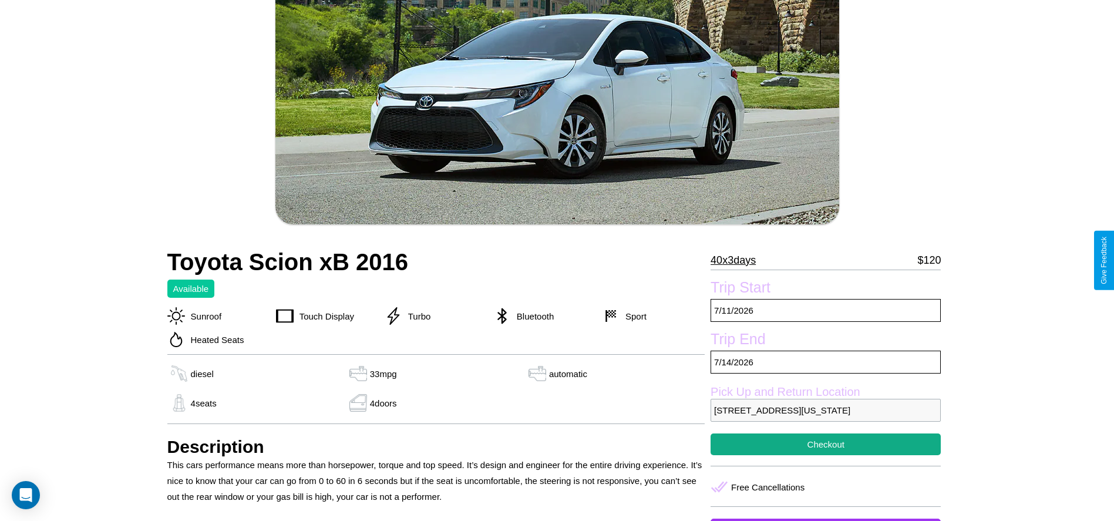
click at [738, 260] on p "40 x 3 days" at bounding box center [733, 260] width 45 height 19
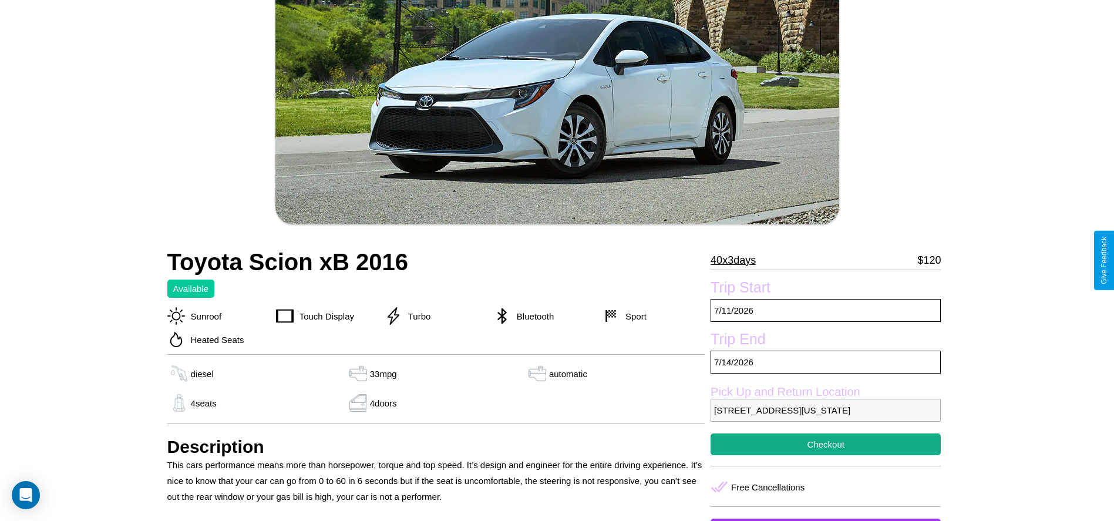
click at [738, 260] on p "40 x 3 days" at bounding box center [733, 260] width 45 height 19
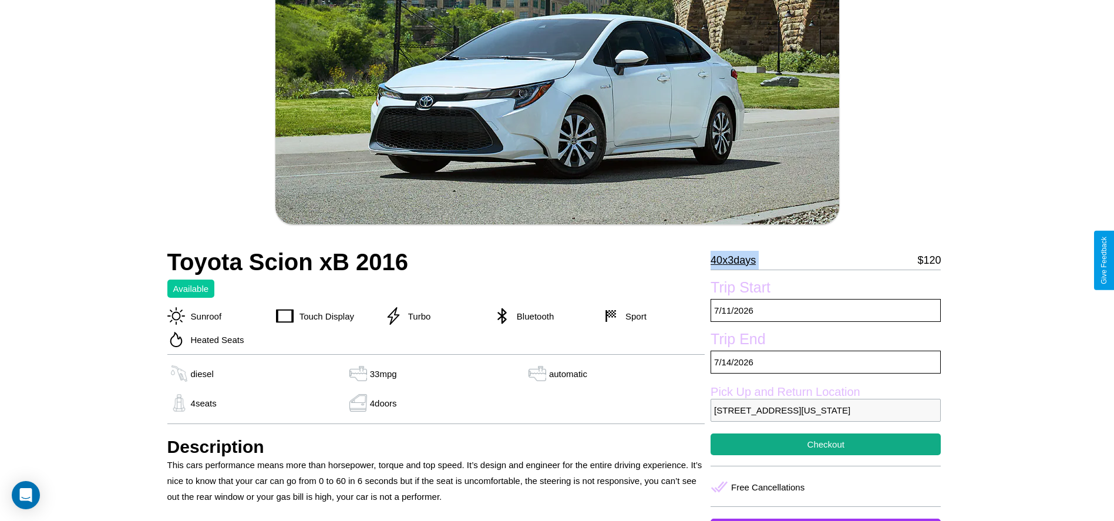
click at [738, 260] on p "40 x 3 days" at bounding box center [733, 260] width 45 height 19
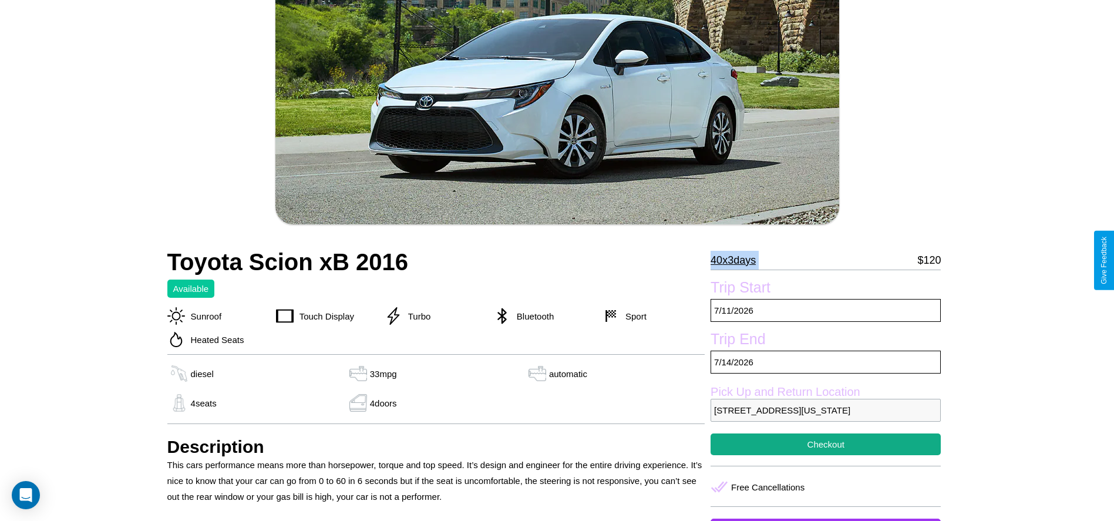
click at [738, 260] on p "40 x 3 days" at bounding box center [733, 260] width 45 height 19
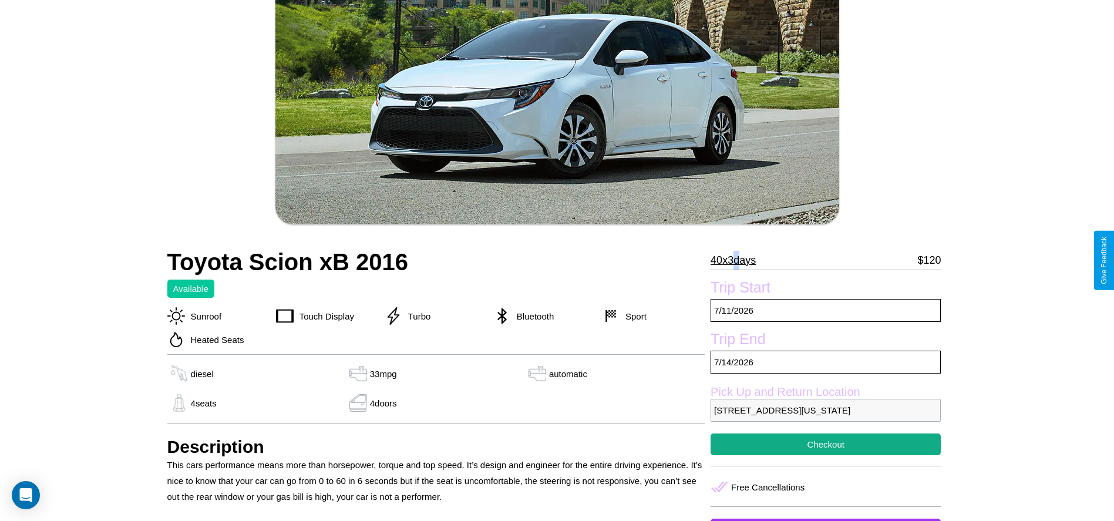
click at [738, 260] on p "40 x 3 days" at bounding box center [733, 260] width 45 height 19
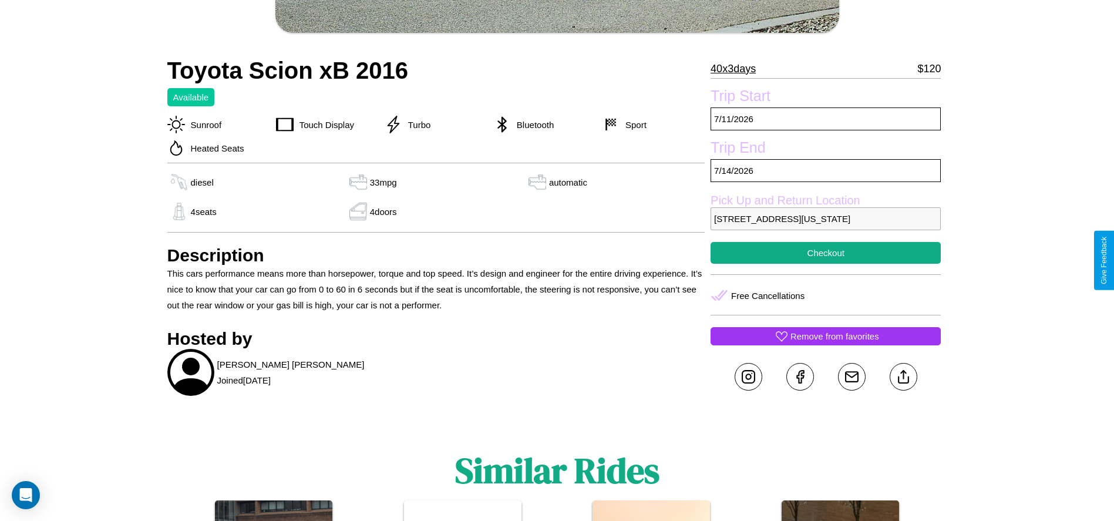
scroll to position [479, 0]
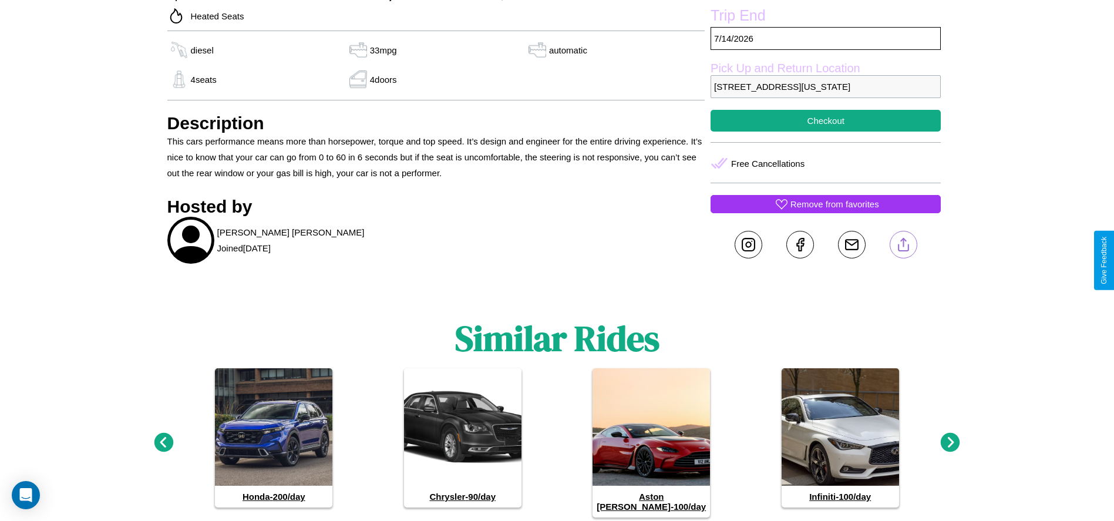
click at [904, 247] on line at bounding box center [904, 243] width 0 height 8
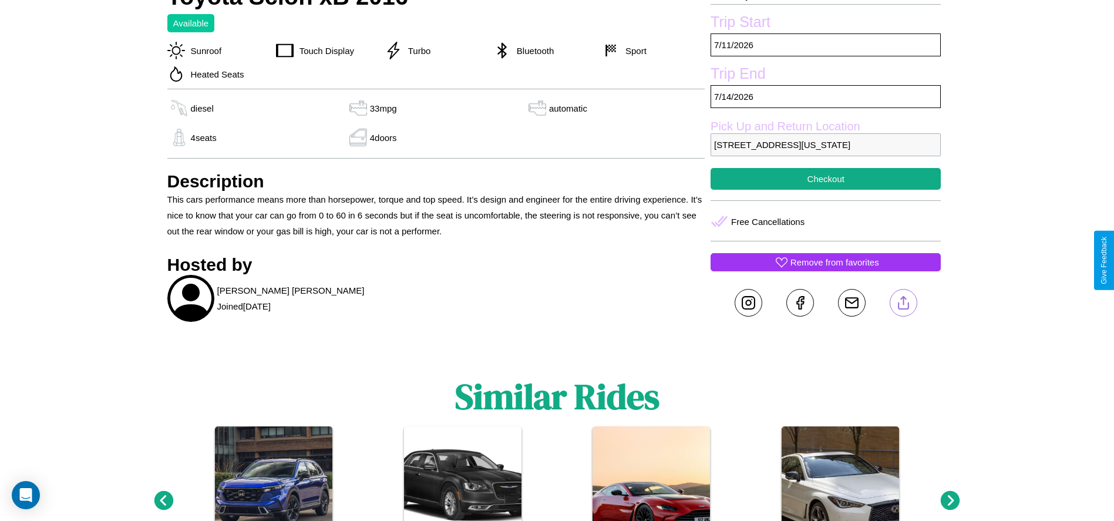
scroll to position [355, 0]
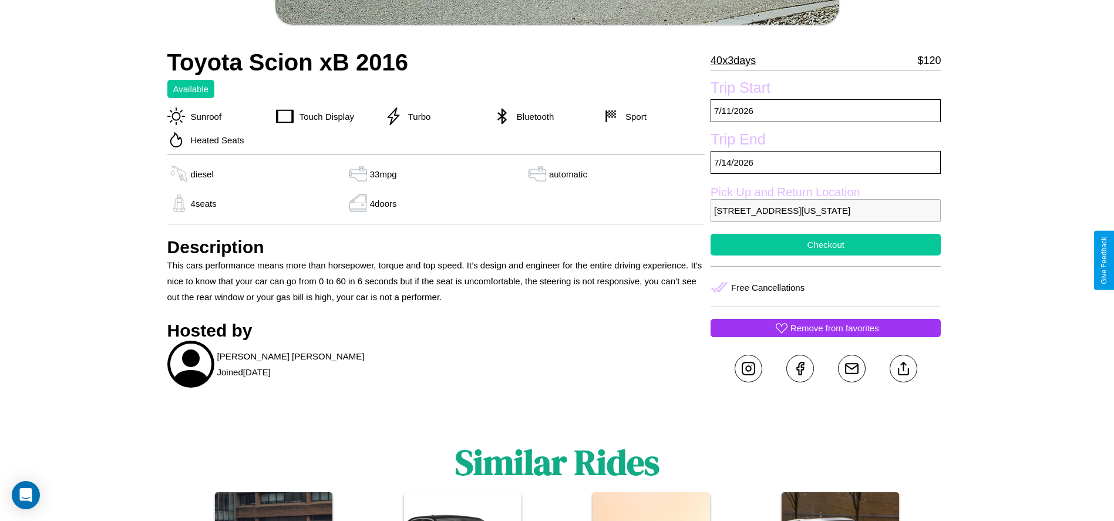
click at [826, 256] on button "Checkout" at bounding box center [826, 245] width 230 height 22
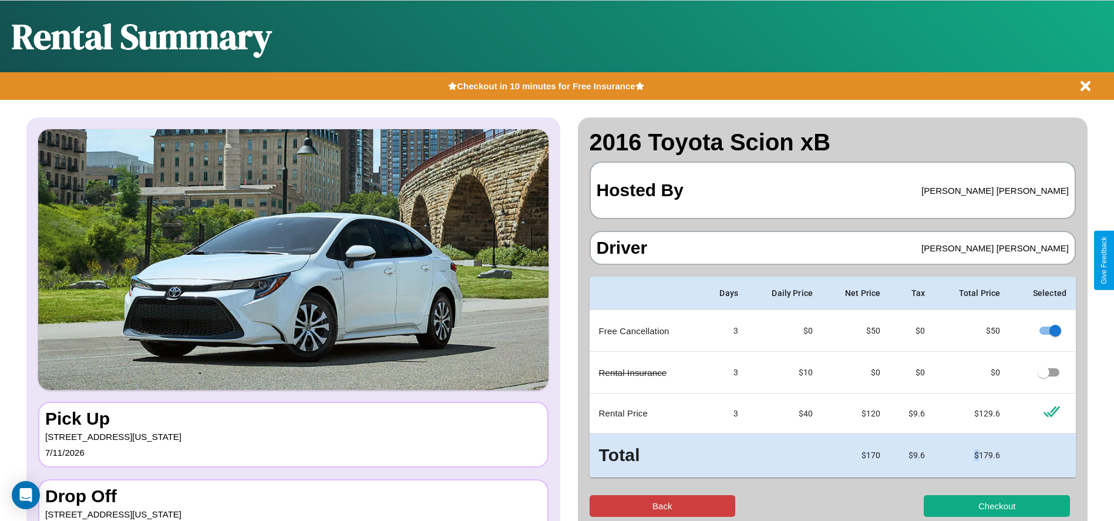
click at [662, 506] on button "Back" at bounding box center [663, 506] width 146 height 22
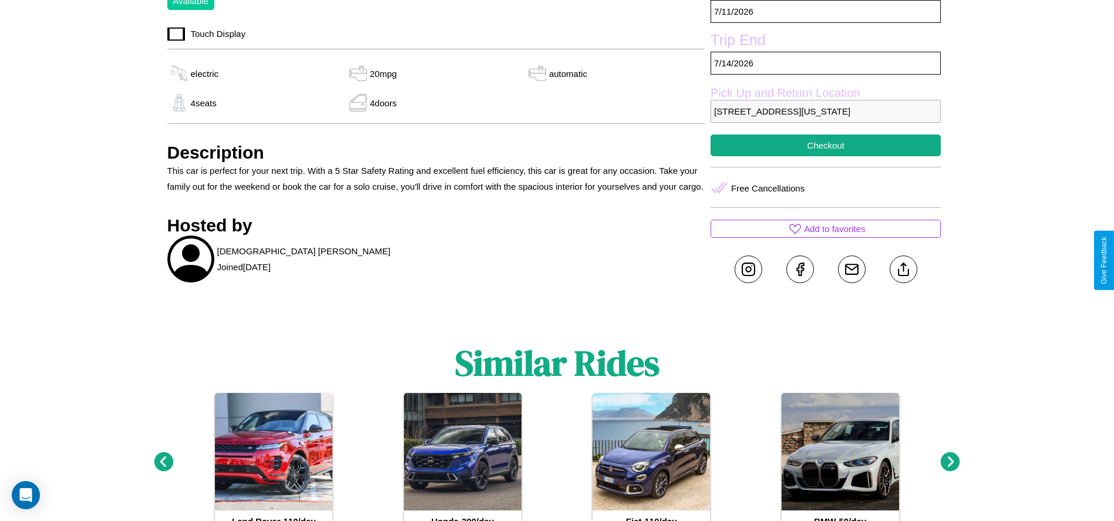
scroll to position [479, 0]
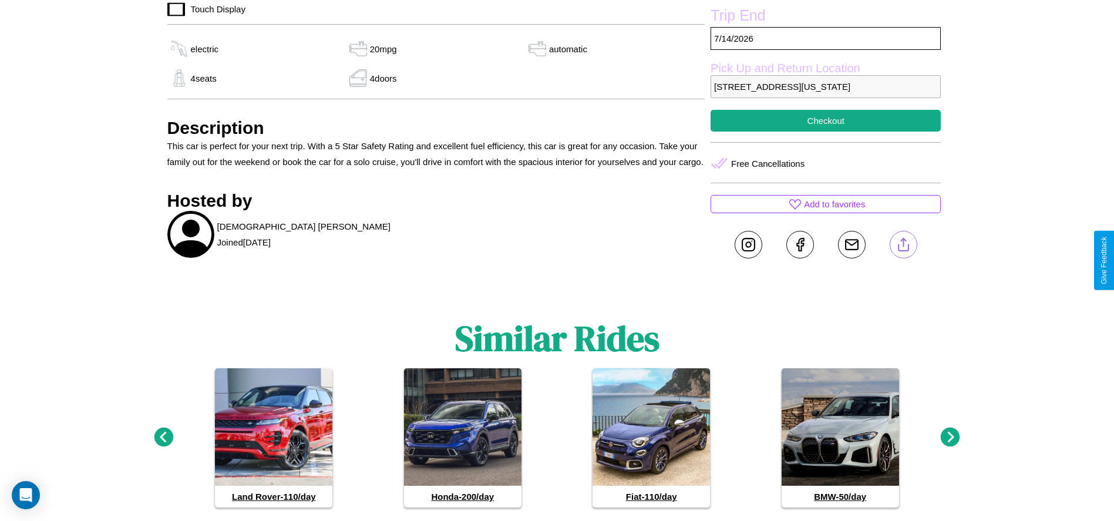
click at [904, 247] on line at bounding box center [904, 243] width 0 height 8
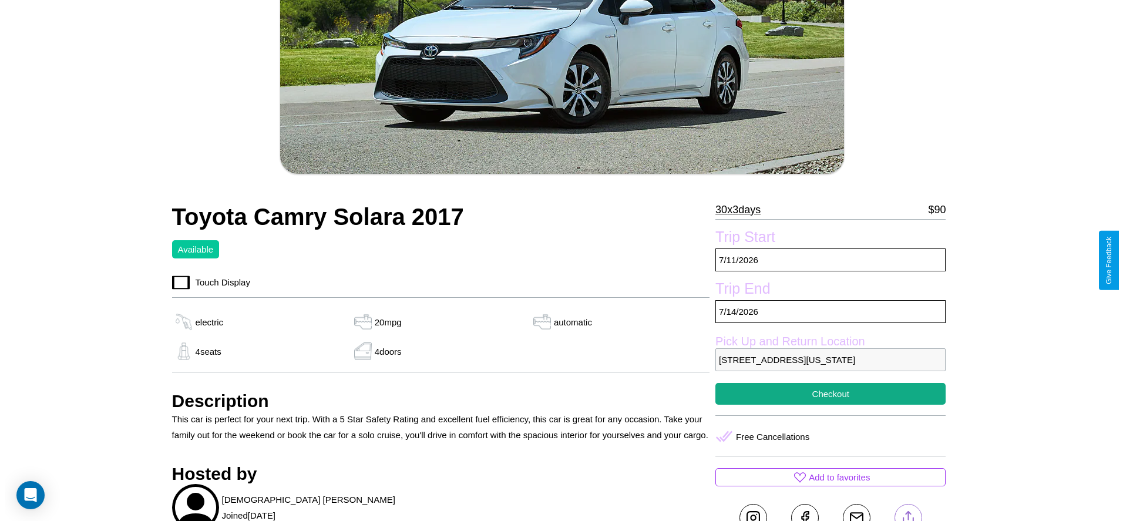
scroll to position [206, 0]
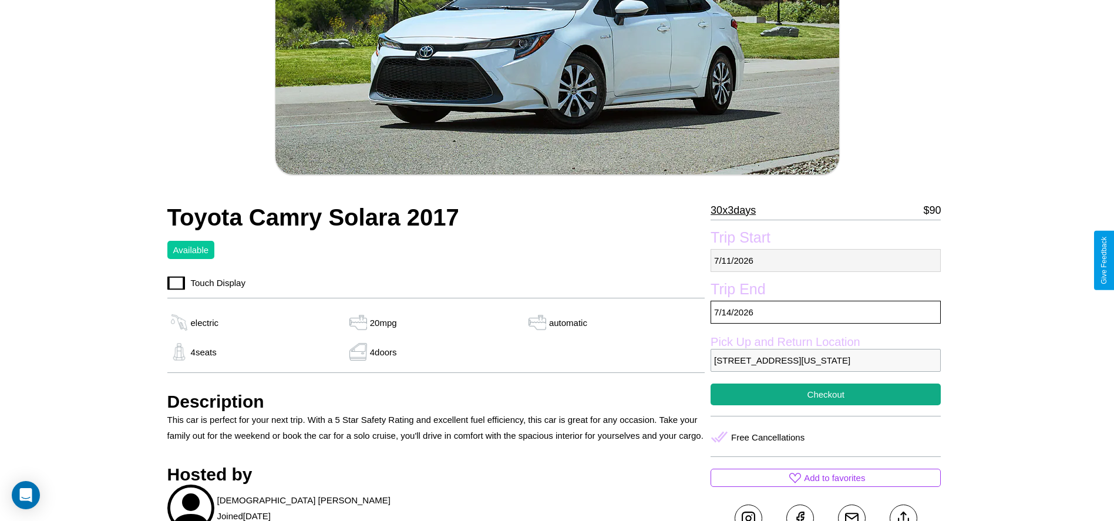
click at [826, 260] on p "7 / 11 / 2026" at bounding box center [826, 260] width 230 height 23
select select "*"
select select "****"
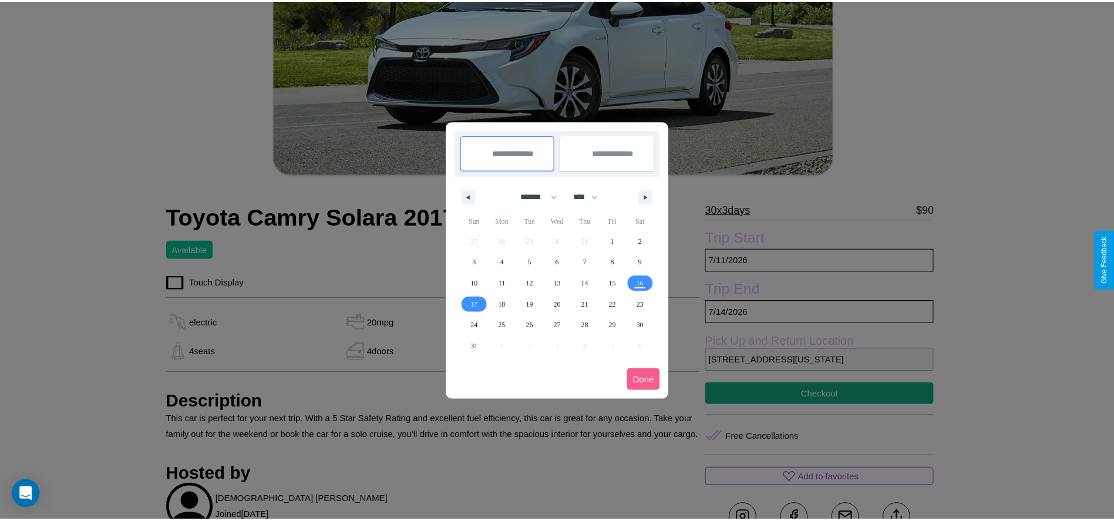
scroll to position [0, 0]
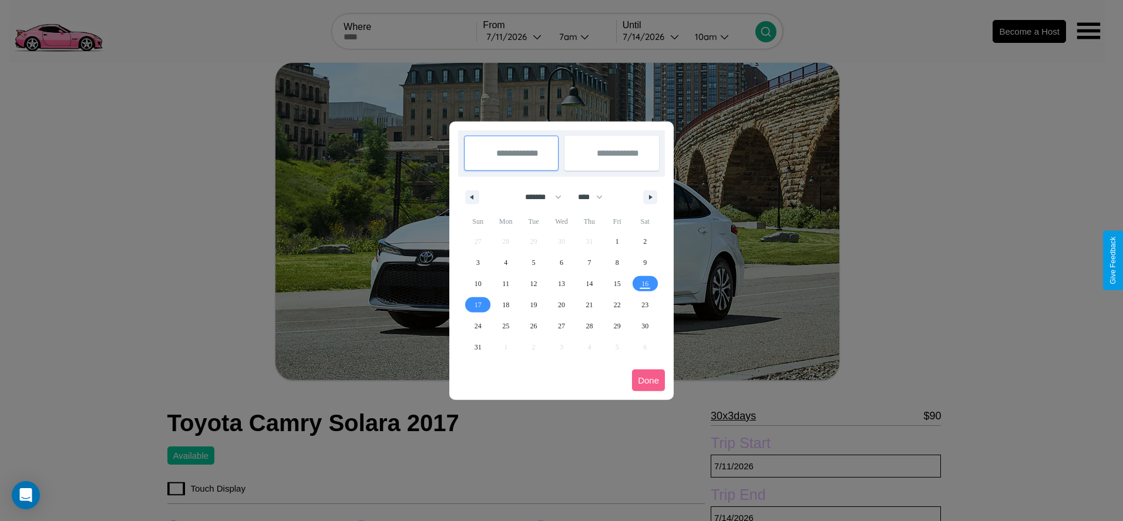
click at [516, 36] on div at bounding box center [561, 260] width 1123 height 521
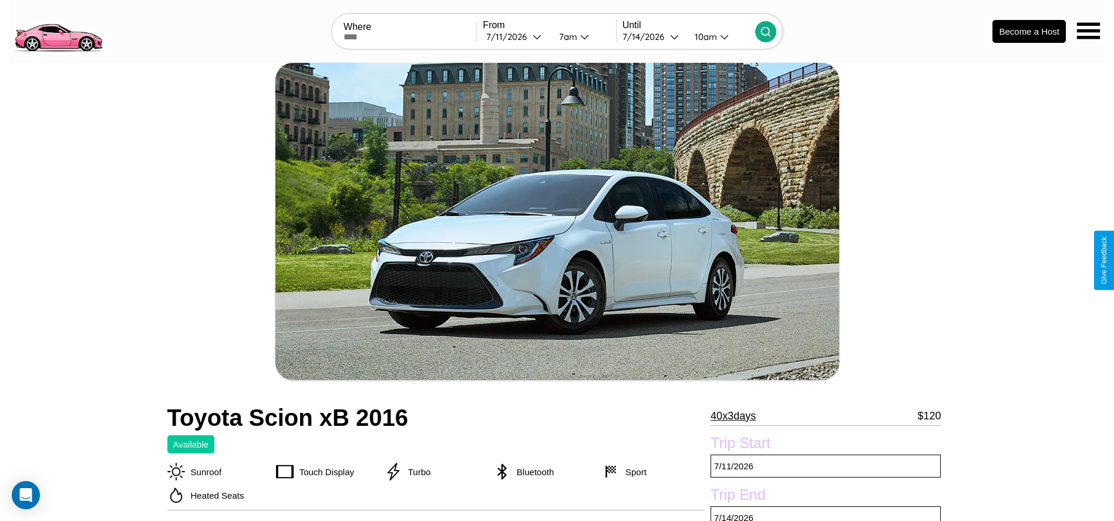
scroll to position [521, 0]
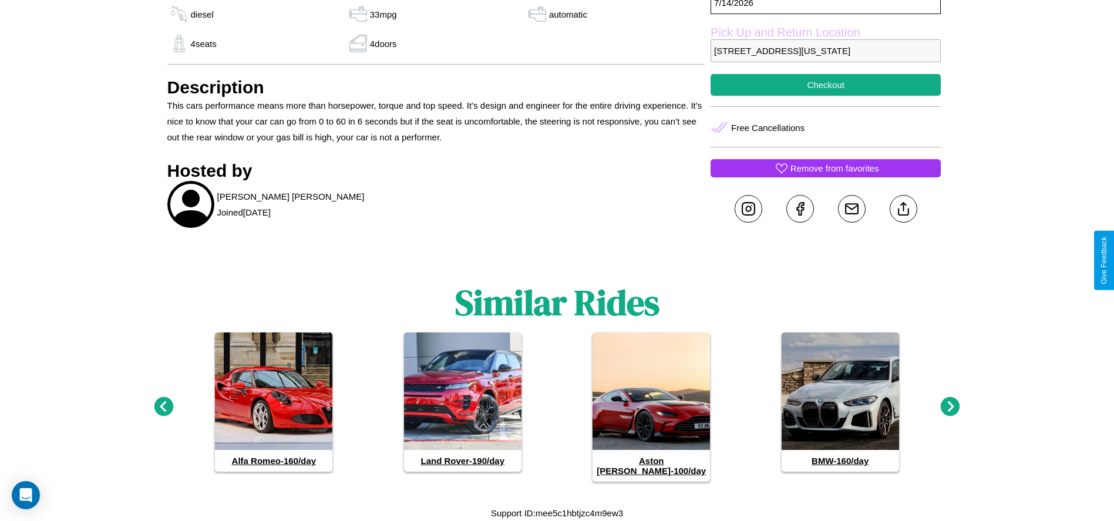
click at [951, 412] on icon at bounding box center [950, 406] width 19 height 19
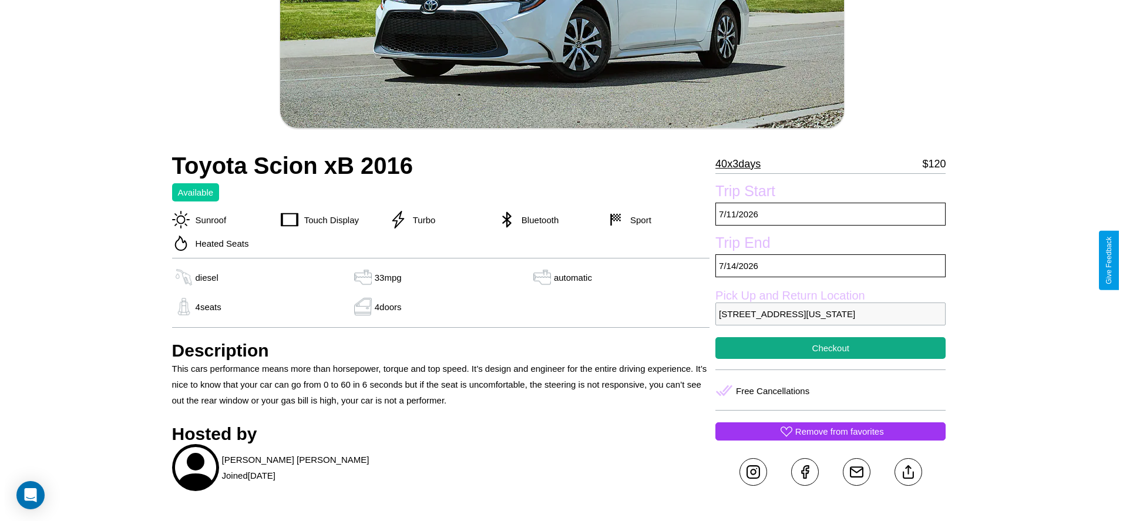
scroll to position [206, 0]
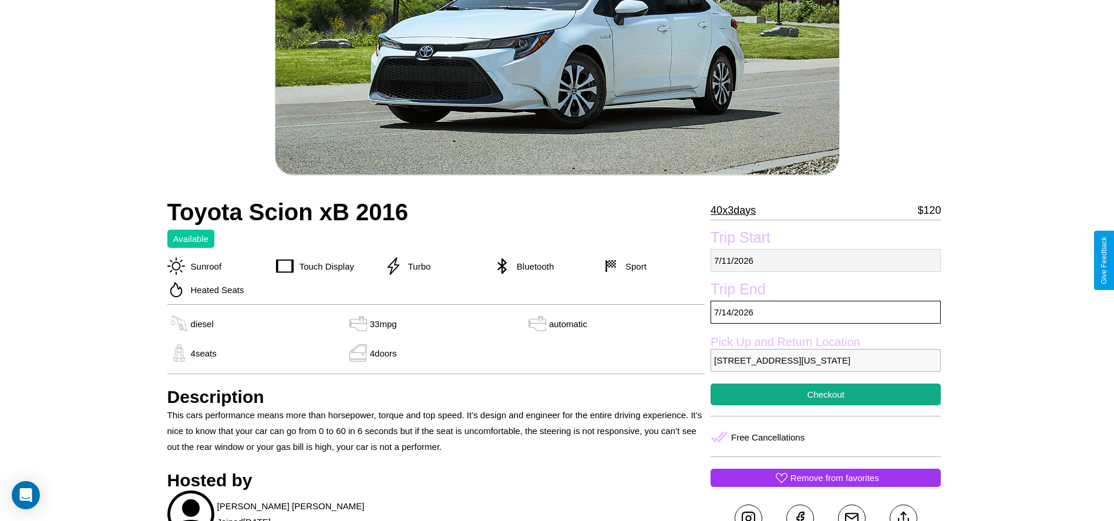
click at [826, 260] on p "7 / 11 / 2026" at bounding box center [826, 260] width 230 height 23
select select "*"
select select "****"
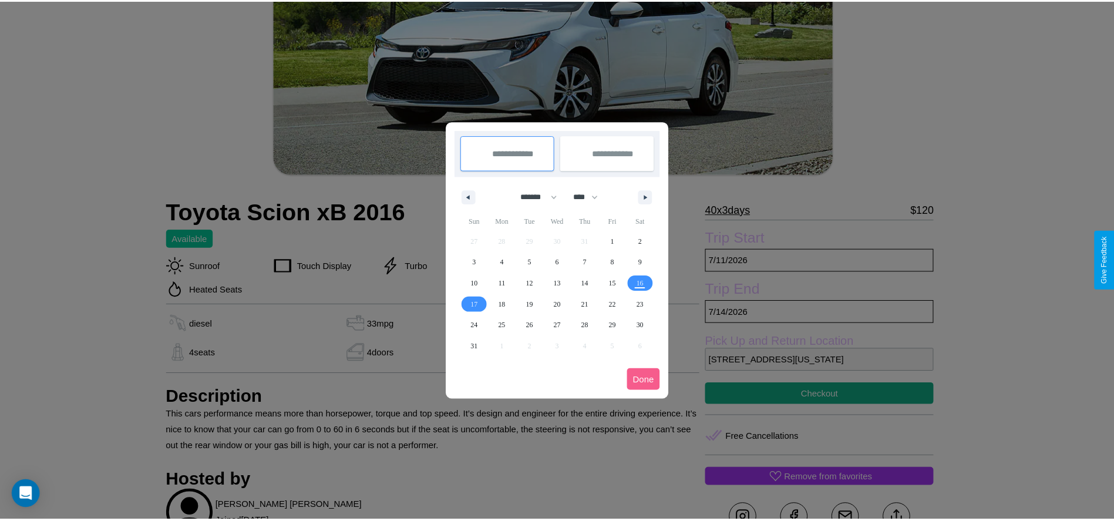
scroll to position [0, 0]
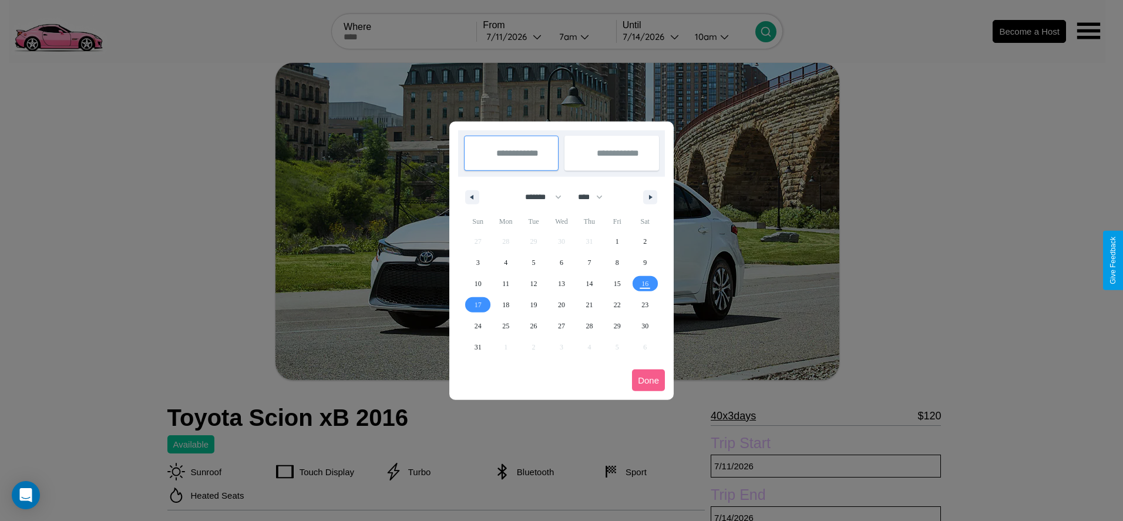
click at [516, 36] on div at bounding box center [561, 260] width 1123 height 521
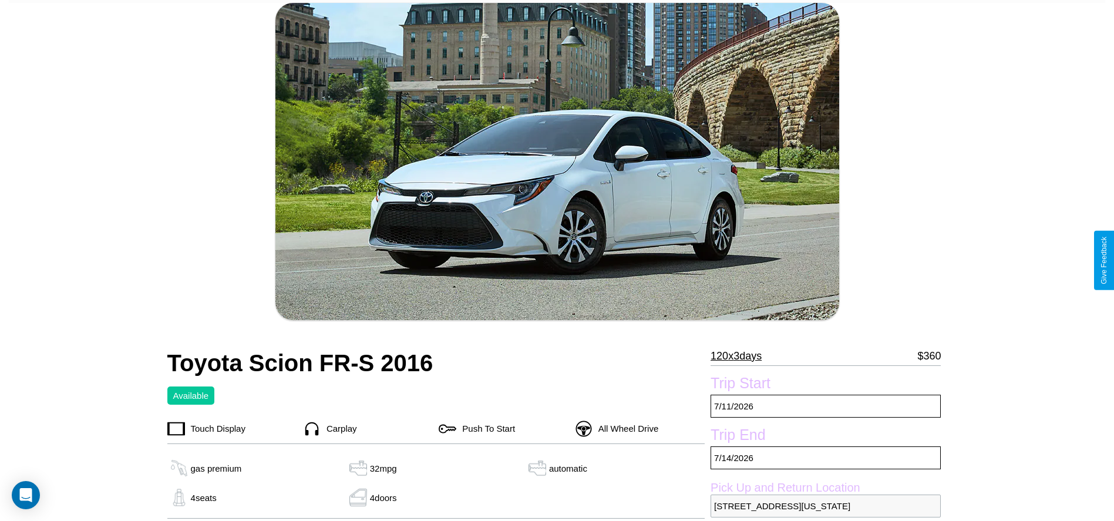
scroll to position [355, 0]
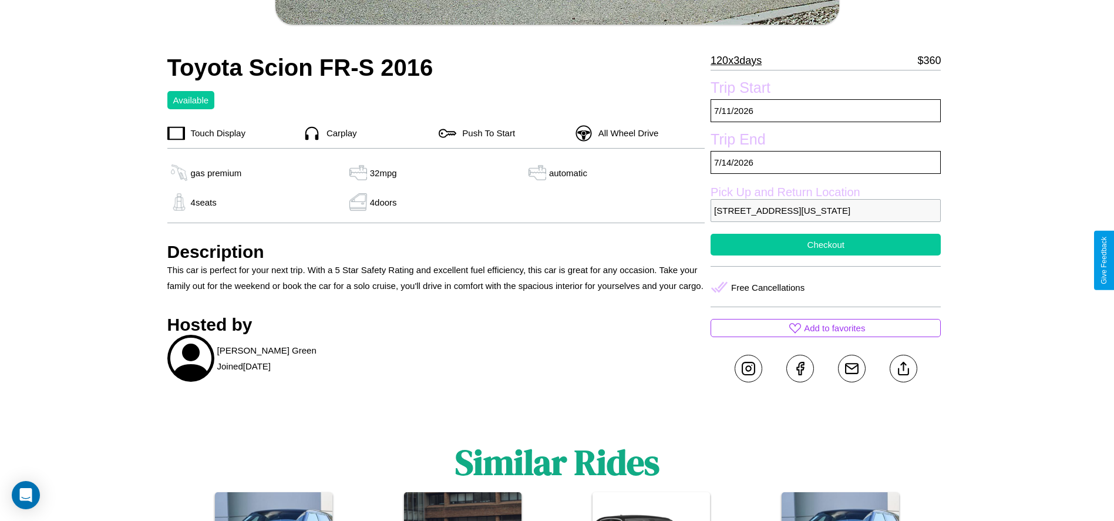
click at [826, 256] on button "Checkout" at bounding box center [826, 245] width 230 height 22
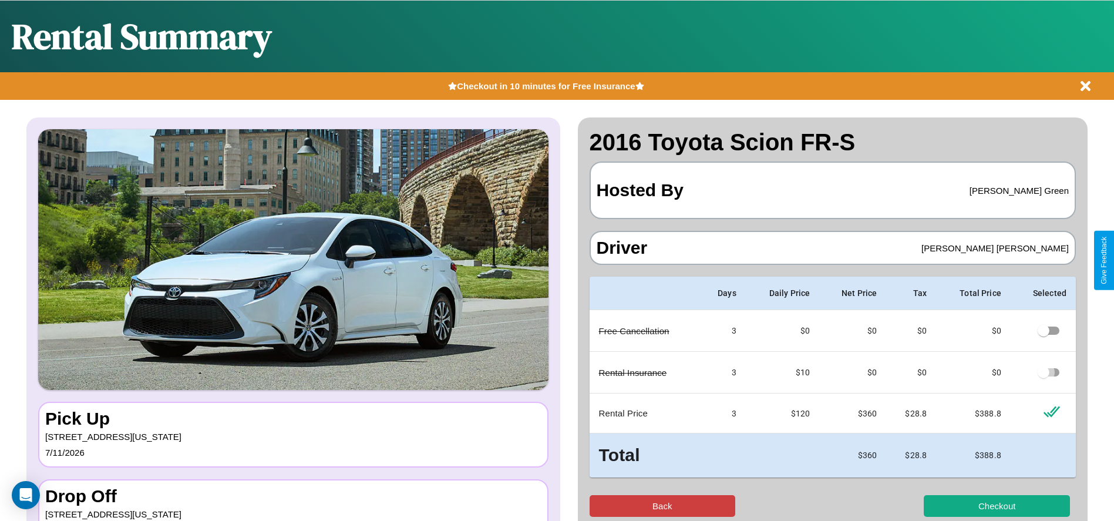
click at [662, 506] on button "Back" at bounding box center [663, 506] width 146 height 22
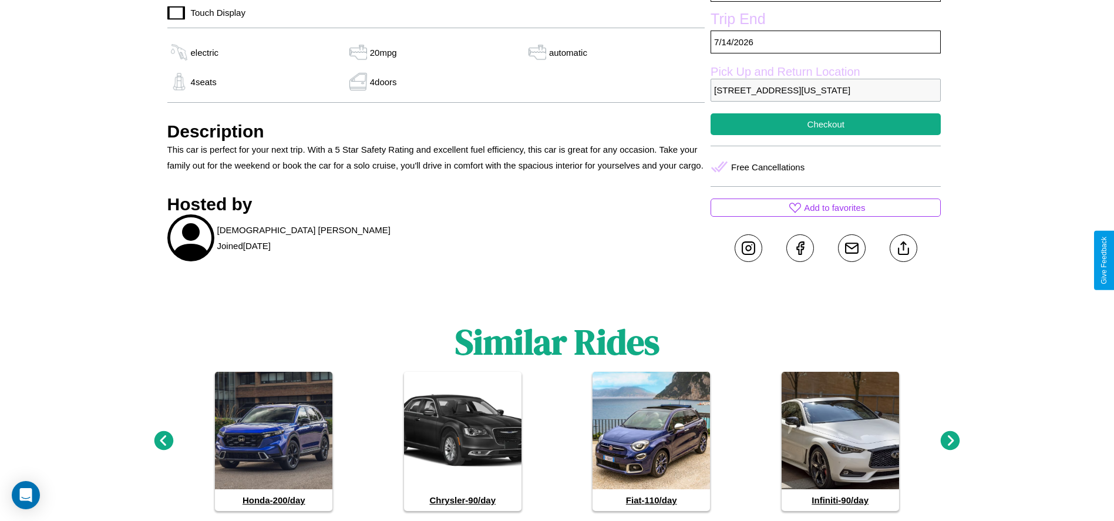
scroll to position [479, 0]
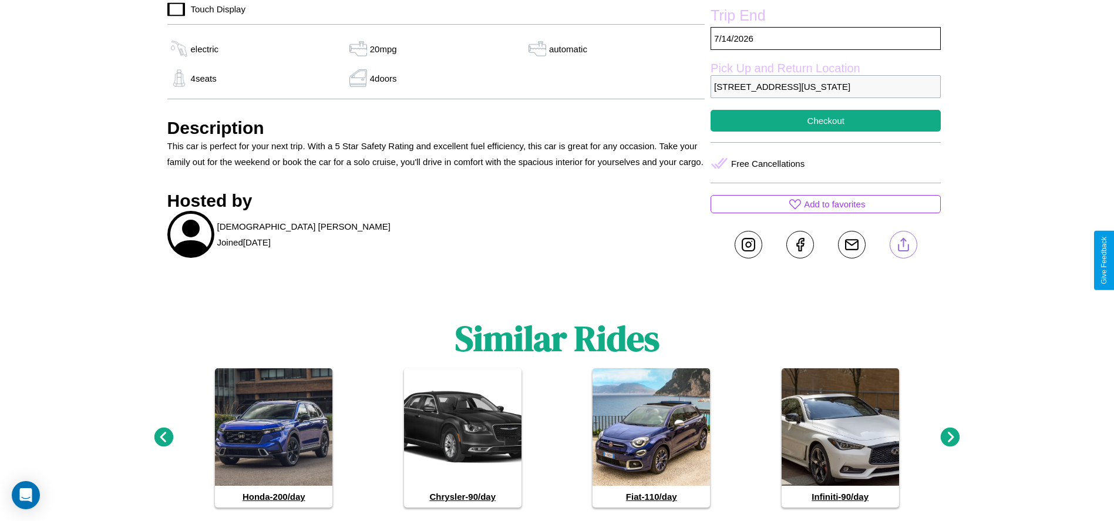
click at [904, 247] on line at bounding box center [904, 243] width 0 height 8
